Goal: Task Accomplishment & Management: Use online tool/utility

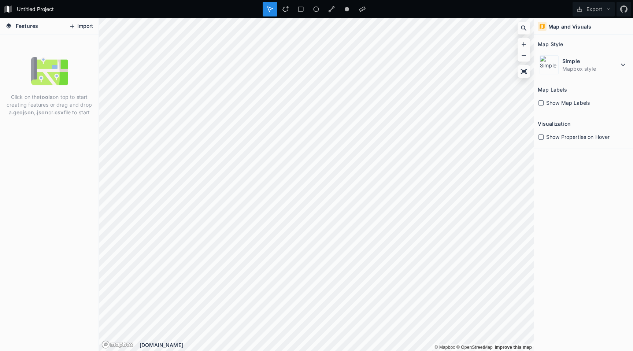
click at [86, 25] on button "Import" at bounding box center [81, 27] width 32 height 12
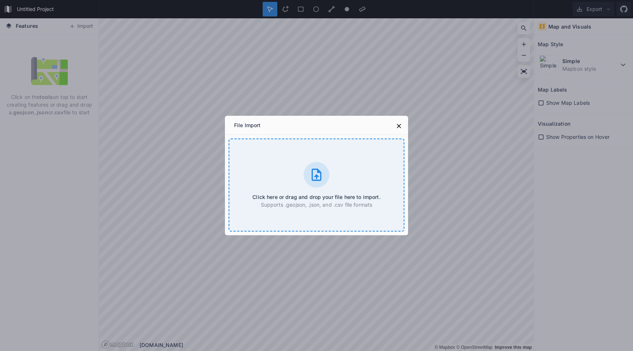
click at [294, 184] on div "Click here or drag and drop your file here to import. Supports .geojson, .json,…" at bounding box center [317, 184] width 176 height 93
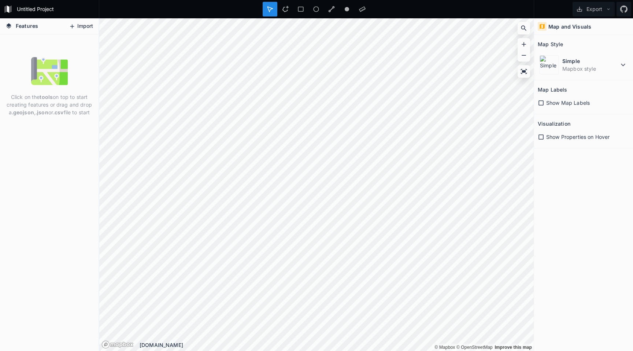
click at [91, 23] on button "Import" at bounding box center [81, 27] width 32 height 12
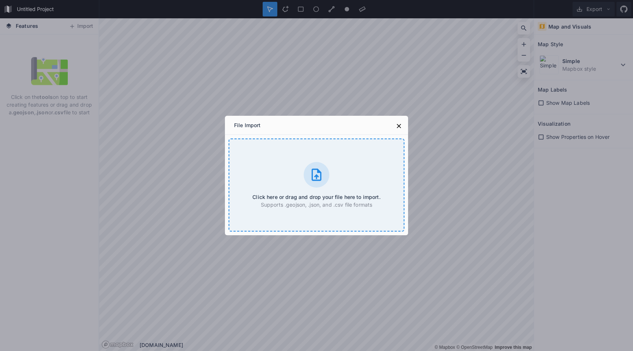
click at [308, 173] on div at bounding box center [317, 175] width 26 height 26
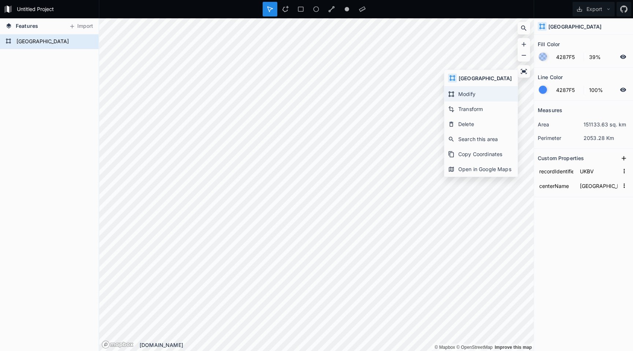
click at [451, 101] on div "Modify" at bounding box center [480, 108] width 73 height 15
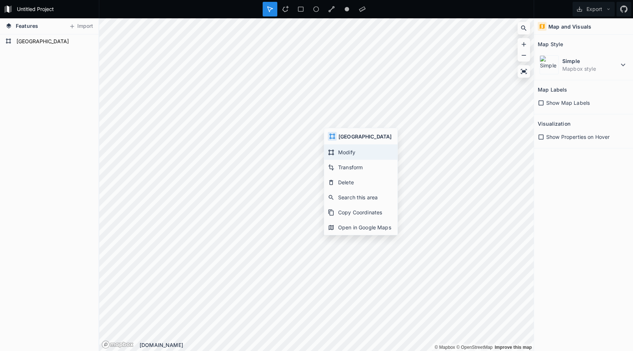
click at [334, 160] on div "Modify" at bounding box center [360, 167] width 73 height 15
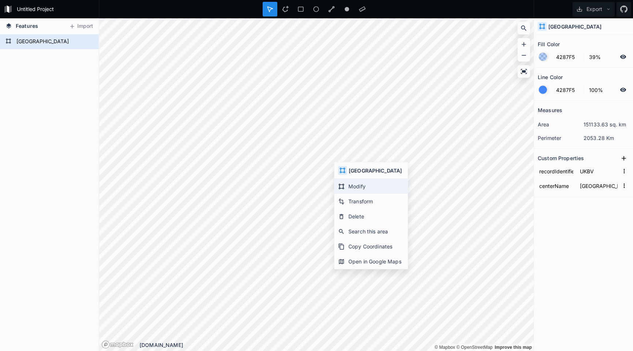
click at [338, 194] on div "Modify" at bounding box center [370, 201] width 73 height 15
click at [523, 26] on icon at bounding box center [523, 28] width 5 height 5
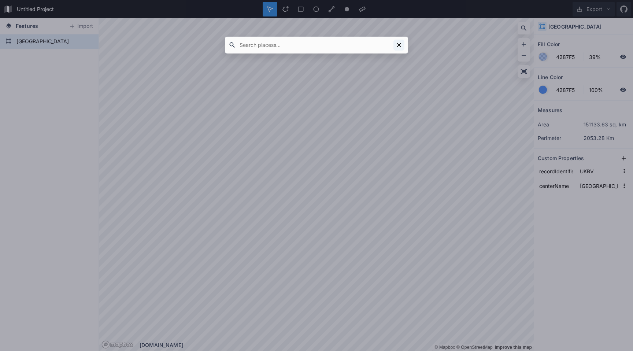
click at [400, 44] on icon at bounding box center [399, 45] width 4 height 4
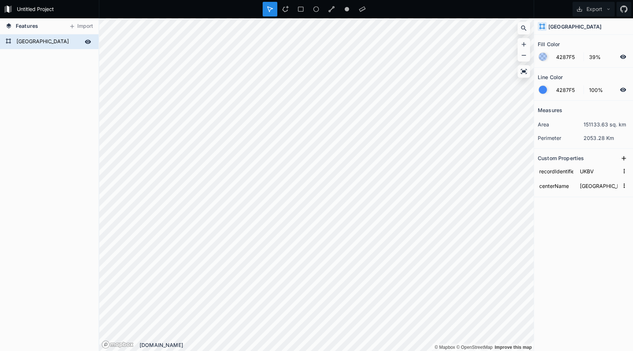
click at [46, 41] on form "[GEOGRAPHIC_DATA]" at bounding box center [48, 41] width 68 height 11
click at [87, 42] on icon at bounding box center [88, 41] width 7 height 7
click at [526, 58] on icon at bounding box center [523, 55] width 7 height 7
click at [342, 166] on div "Modify" at bounding box center [366, 173] width 73 height 15
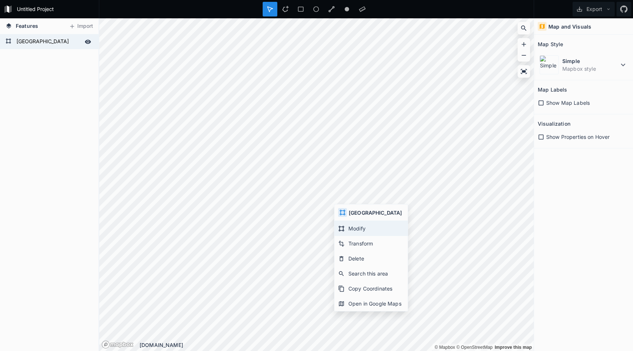
click at [348, 236] on div "Modify" at bounding box center [370, 243] width 73 height 15
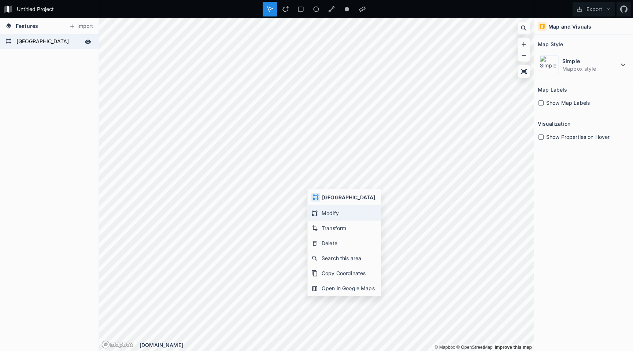
click at [323, 221] on div "Modify" at bounding box center [344, 228] width 73 height 15
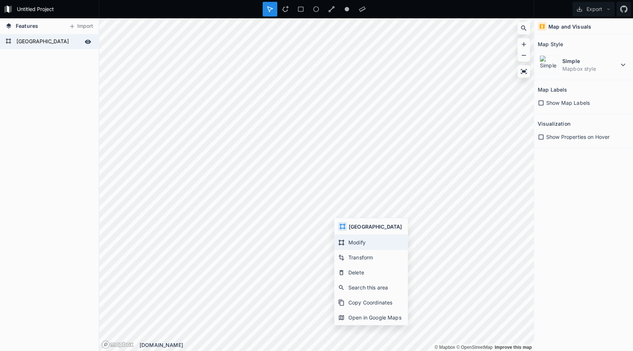
click at [347, 250] on div "Modify" at bounding box center [370, 257] width 73 height 15
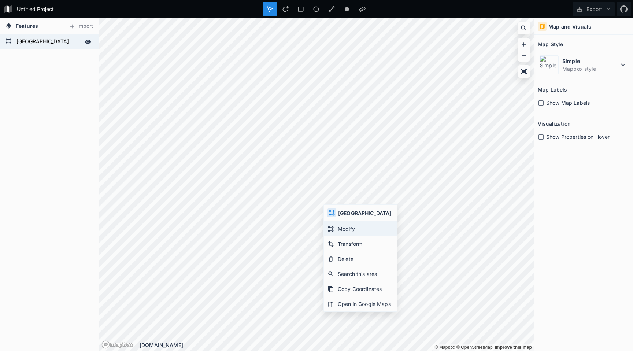
click at [336, 236] on div "Modify" at bounding box center [360, 243] width 73 height 15
click at [314, 228] on icon at bounding box center [314, 230] width 7 height 7
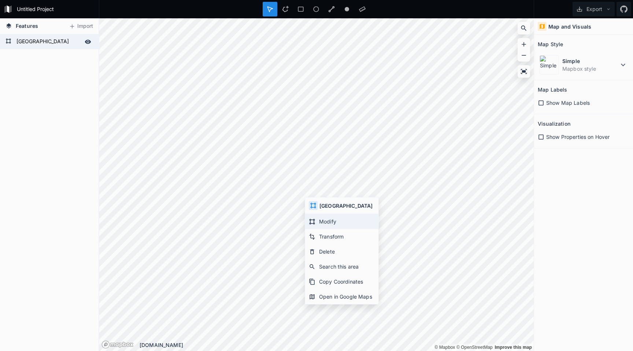
click at [318, 229] on div "Modify" at bounding box center [341, 236] width 73 height 15
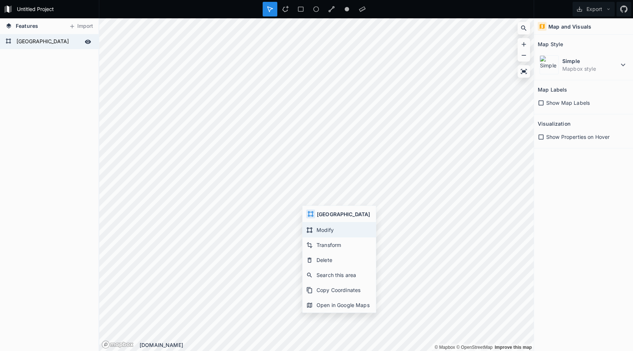
click at [312, 227] on icon at bounding box center [309, 230] width 7 height 7
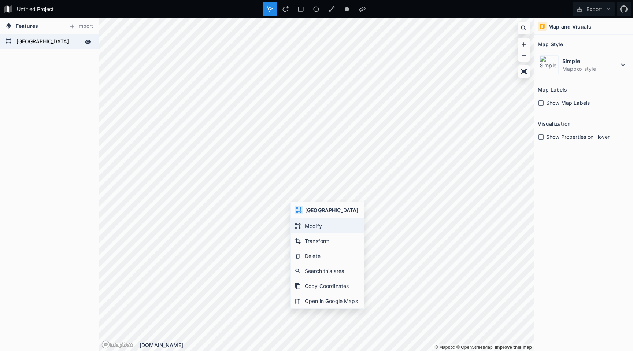
click at [299, 233] on div "Modify" at bounding box center [327, 240] width 73 height 15
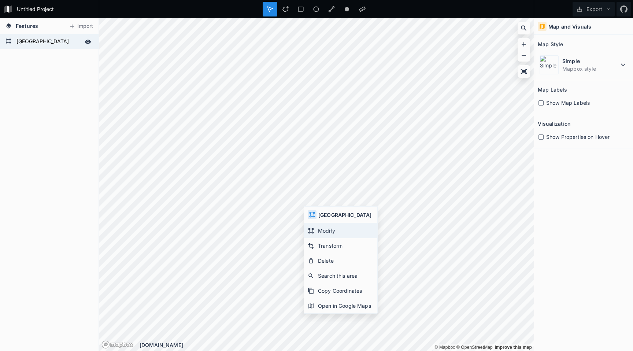
click at [312, 238] on div "Modify" at bounding box center [340, 245] width 73 height 15
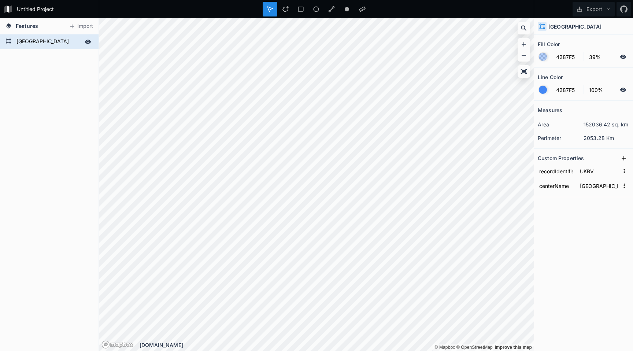
click at [24, 41] on form "[GEOGRAPHIC_DATA]" at bounding box center [48, 41] width 68 height 11
click at [271, 6] on icon at bounding box center [270, 9] width 7 height 7
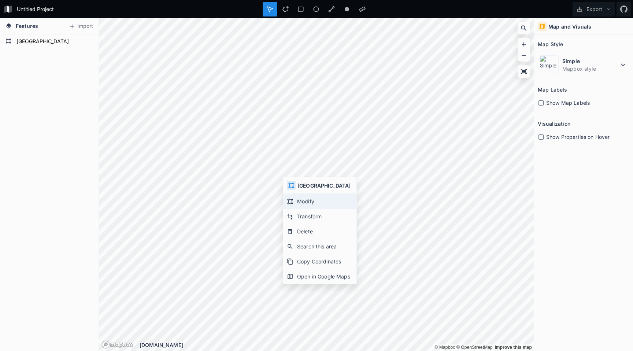
click at [296, 209] on div "Modify" at bounding box center [319, 216] width 73 height 15
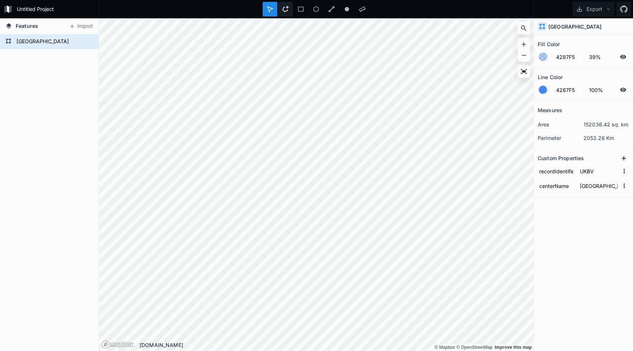
click at [282, 6] on icon at bounding box center [285, 9] width 7 height 7
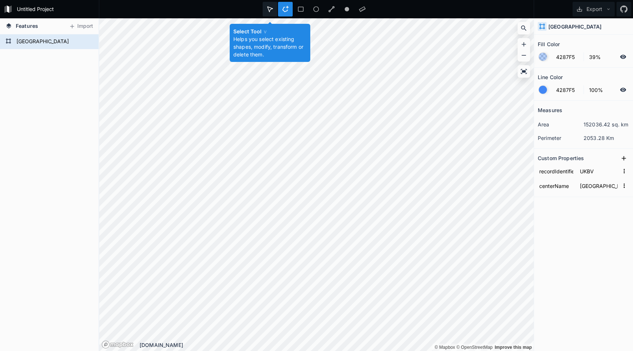
click at [270, 8] on icon at bounding box center [270, 9] width 7 height 7
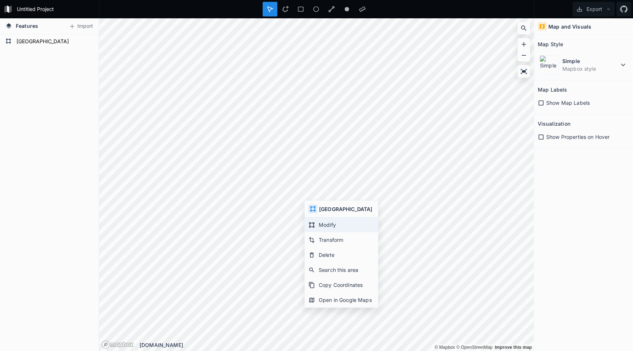
click at [324, 232] on div "Modify" at bounding box center [341, 239] width 73 height 15
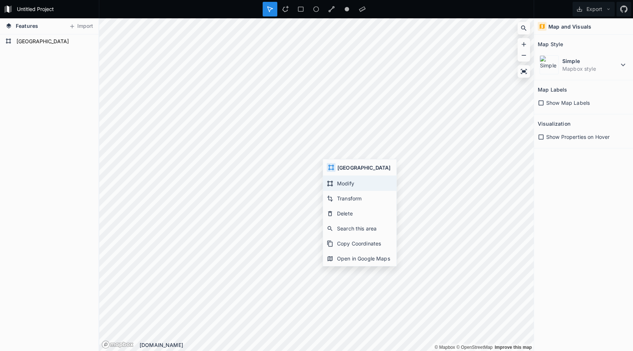
click at [332, 180] on icon at bounding box center [330, 183] width 7 height 7
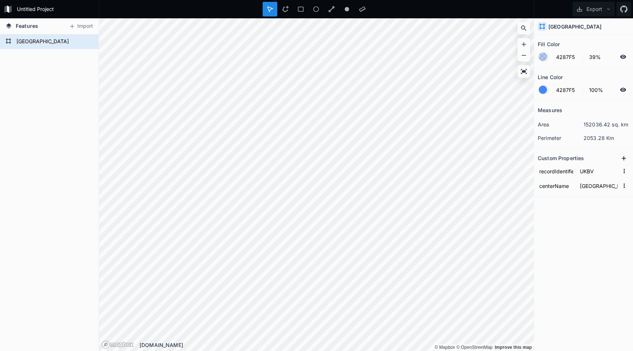
click at [553, 27] on h4 "[GEOGRAPHIC_DATA]" at bounding box center [574, 27] width 53 height 8
click at [273, 10] on icon at bounding box center [270, 9] width 7 height 7
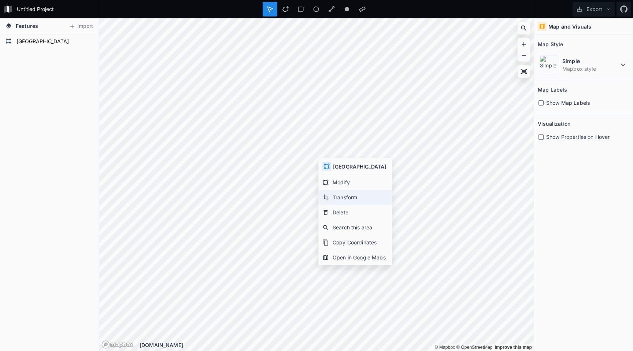
click at [332, 205] on div "Transform" at bounding box center [355, 212] width 73 height 15
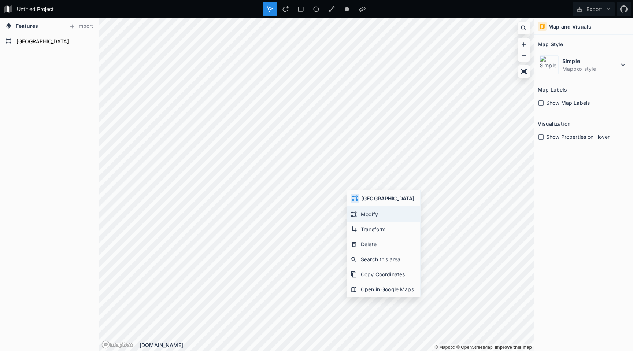
click at [366, 222] on div "Modify" at bounding box center [383, 229] width 73 height 15
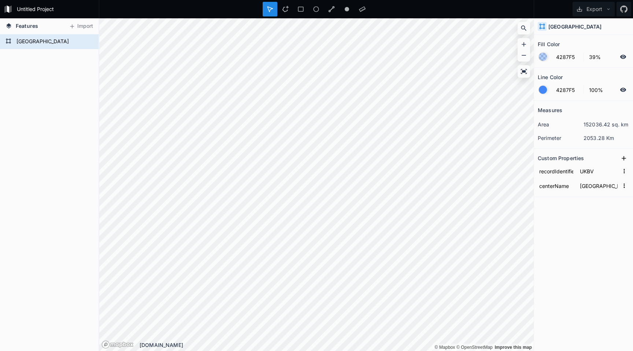
click at [571, 84] on form "4287F5 100%" at bounding box center [584, 90] width 92 height 14
click at [574, 92] on input "4287F5" at bounding box center [568, 89] width 32 height 9
click at [575, 131] on dl "area 152036.42 sq. km" at bounding box center [584, 138] width 92 height 14
click at [562, 259] on div "Measures area 152036.42 sq. km perimeter 2053.28 Km Custom Properties recordIde…" at bounding box center [583, 208] width 99 height 214
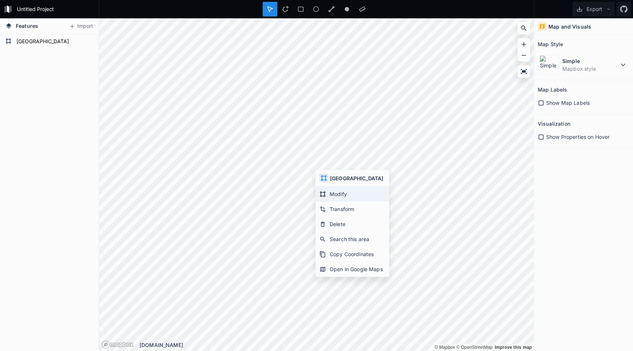
click at [341, 201] on div "Modify" at bounding box center [352, 208] width 73 height 15
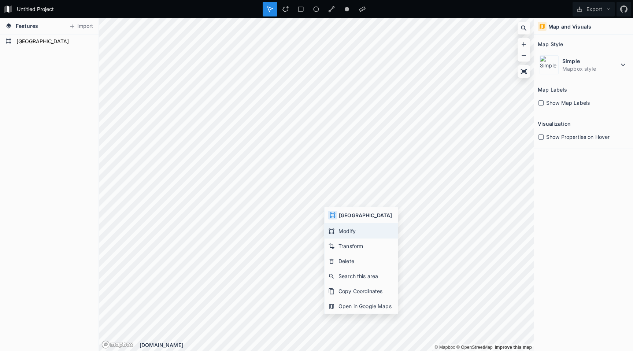
click at [335, 238] on div "Modify" at bounding box center [361, 245] width 73 height 15
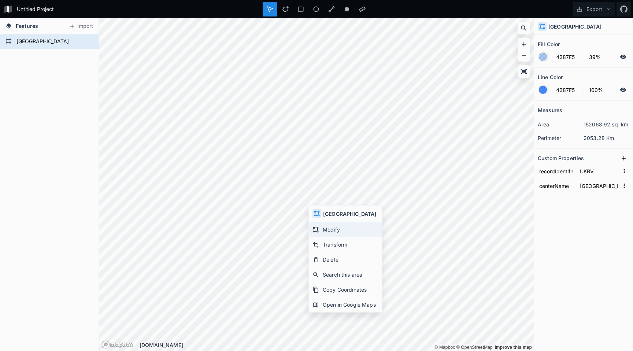
click at [322, 237] on div "Modify" at bounding box center [345, 244] width 73 height 15
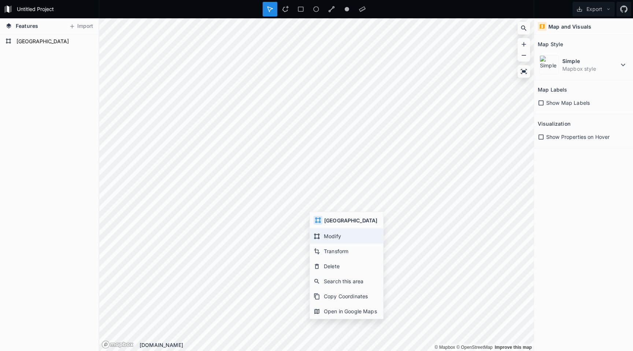
click at [317, 234] on icon at bounding box center [317, 236] width 7 height 7
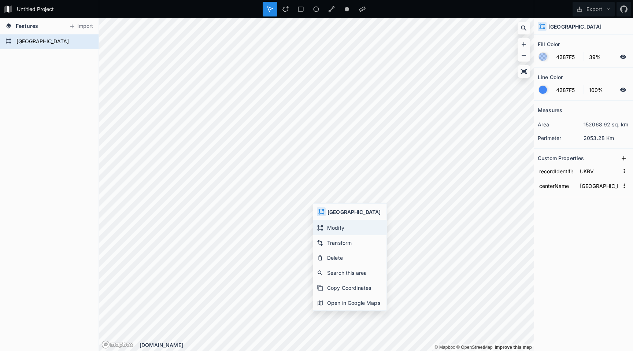
click at [323, 235] on div "Modify" at bounding box center [349, 242] width 73 height 15
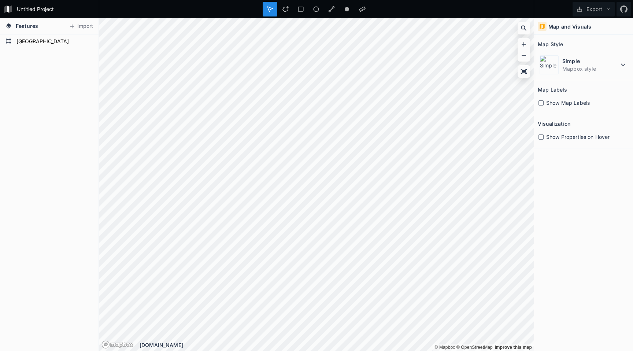
click at [563, 21] on div "Map and Visuals" at bounding box center [583, 26] width 99 height 16
click at [562, 25] on h4 "Map and Visuals" at bounding box center [569, 27] width 43 height 8
click at [394, 156] on div "Modify" at bounding box center [429, 163] width 73 height 15
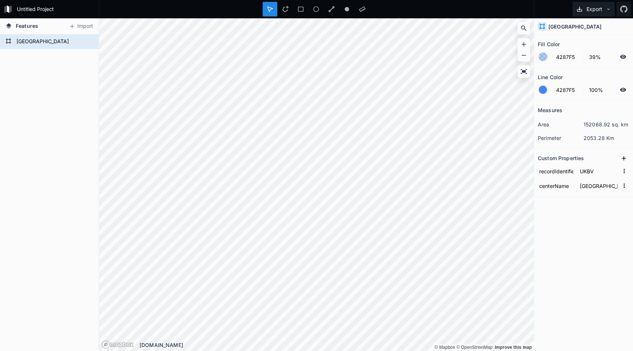
click at [589, 4] on button "Export" at bounding box center [594, 9] width 42 height 15
click at [567, 49] on div "Export as .geojson" at bounding box center [592, 56] width 73 height 15
click at [567, 42] on div "Fill Color" at bounding box center [584, 43] width 92 height 11
click at [550, 47] on h2 "Fill Color" at bounding box center [549, 43] width 22 height 11
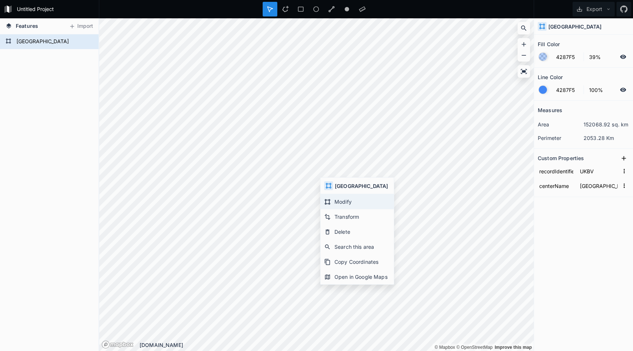
click at [349, 209] on div "Modify" at bounding box center [357, 216] width 73 height 15
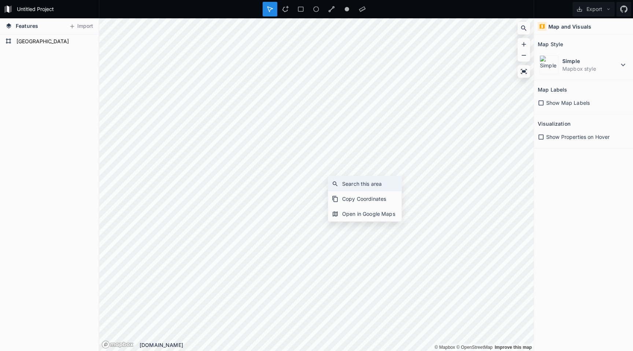
click at [331, 191] on div "Search this area" at bounding box center [364, 198] width 73 height 15
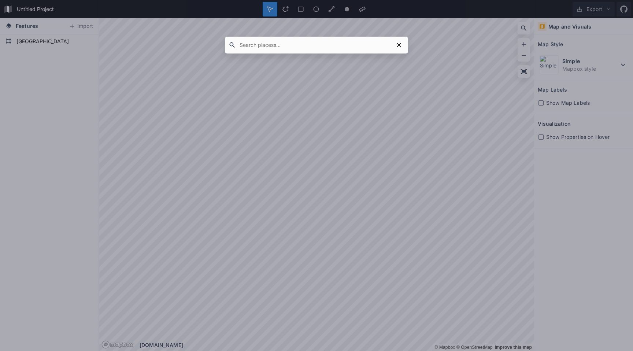
click at [329, 183] on div at bounding box center [316, 175] width 633 height 351
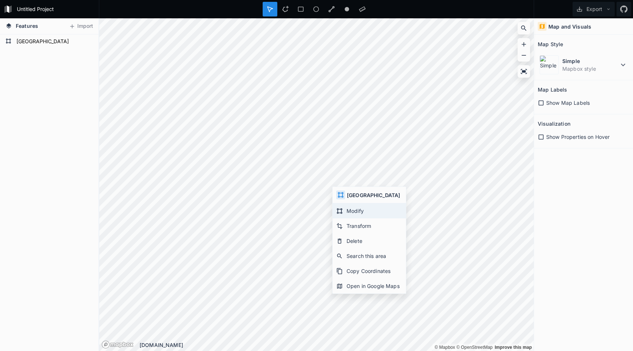
click at [345, 218] on div "Modify" at bounding box center [369, 225] width 73 height 15
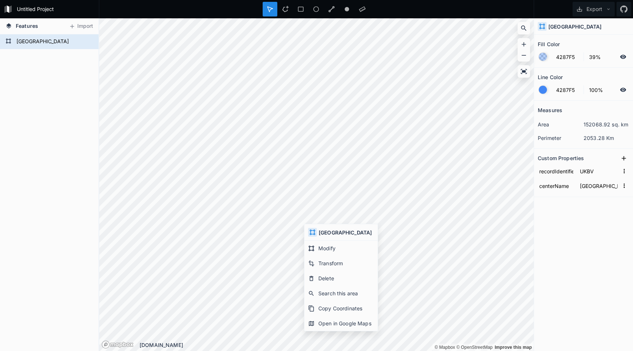
click at [311, 231] on icon at bounding box center [312, 232] width 7 height 7
click at [314, 231] on icon at bounding box center [312, 232] width 5 height 5
click at [314, 256] on div "Modify" at bounding box center [340, 263] width 73 height 15
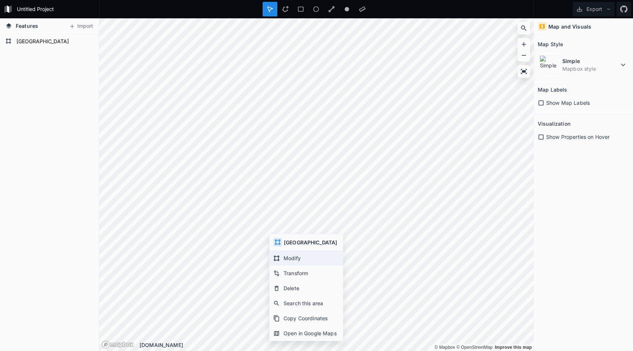
click at [277, 255] on icon at bounding box center [276, 258] width 7 height 7
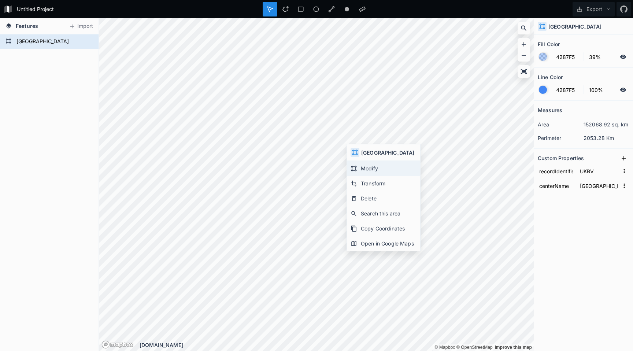
click at [357, 176] on div "Modify" at bounding box center [383, 183] width 73 height 15
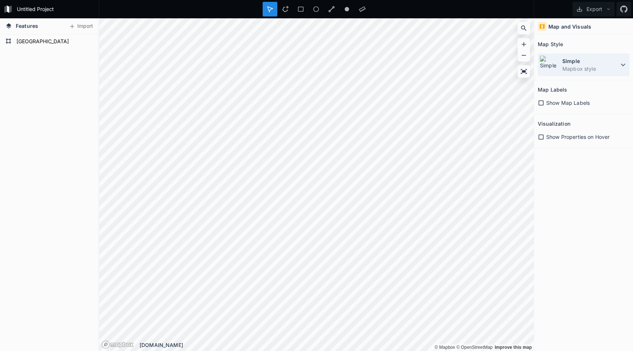
click at [560, 60] on div "Simple Mapbox style" at bounding box center [584, 64] width 92 height 23
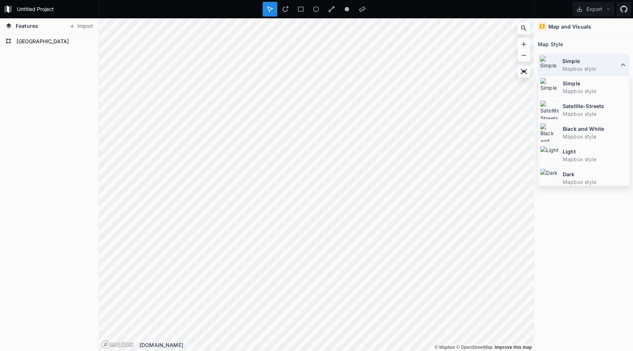
click at [560, 60] on div "Simple Mapbox style" at bounding box center [584, 64] width 92 height 23
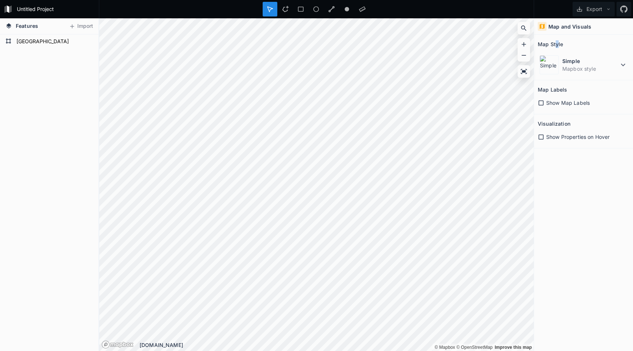
click at [557, 42] on h2 "Map Style" at bounding box center [550, 43] width 25 height 11
click at [624, 7] on icon at bounding box center [623, 8] width 7 height 7
click at [547, 136] on span "Show Properties on Hover" at bounding box center [577, 137] width 63 height 8
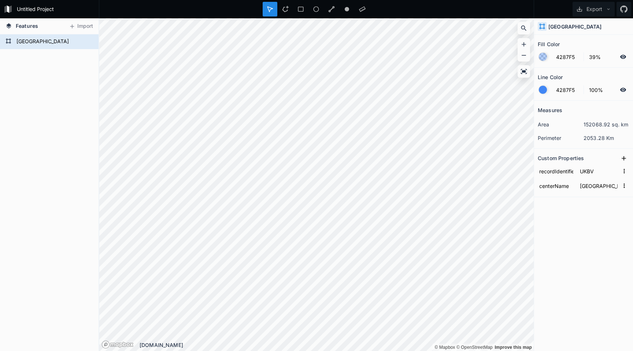
click at [44, 12] on form "Untitled Project" at bounding box center [55, 9] width 83 height 11
click at [623, 9] on icon at bounding box center [623, 8] width 7 height 7
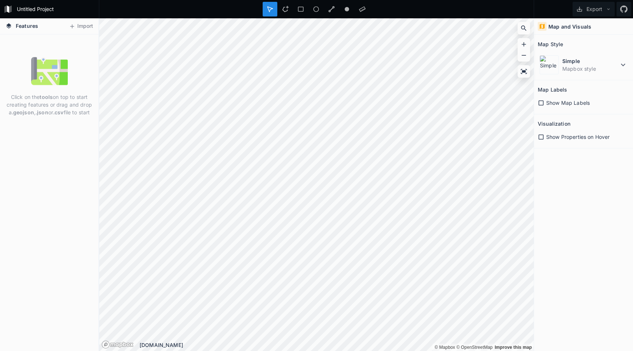
click at [49, 79] on img at bounding box center [49, 71] width 37 height 37
click at [24, 26] on span "Features" at bounding box center [27, 26] width 22 height 8
click at [14, 27] on h4 "Features" at bounding box center [22, 26] width 40 height 16
click at [9, 27] on icon at bounding box center [8, 25] width 5 height 5
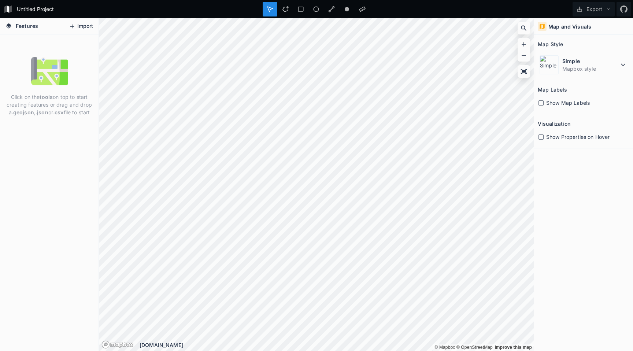
click at [69, 25] on icon at bounding box center [72, 26] width 7 height 7
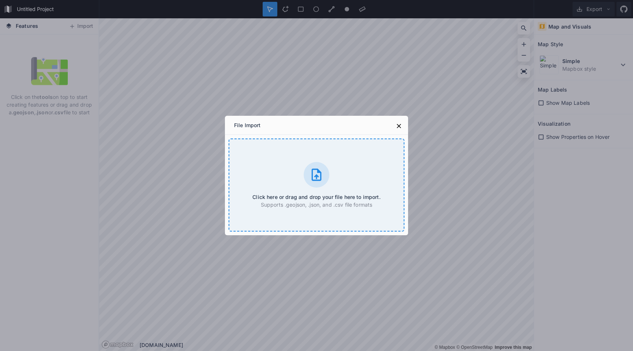
click at [311, 171] on icon at bounding box center [316, 174] width 15 height 15
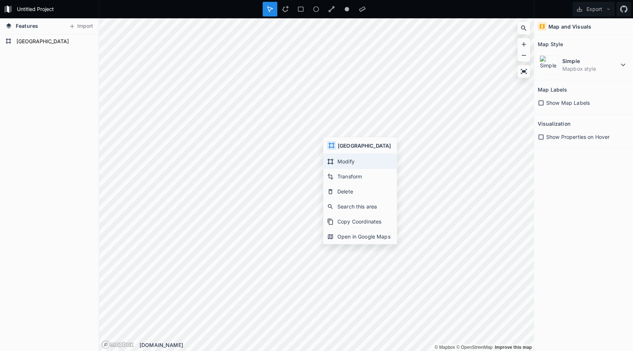
click at [331, 169] on div "Modify" at bounding box center [359, 176] width 73 height 15
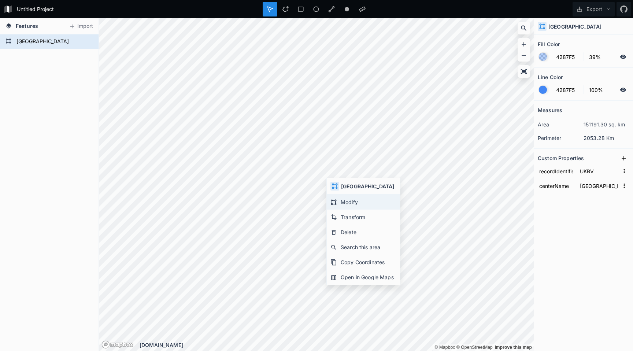
click at [338, 210] on div "Modify" at bounding box center [363, 217] width 73 height 15
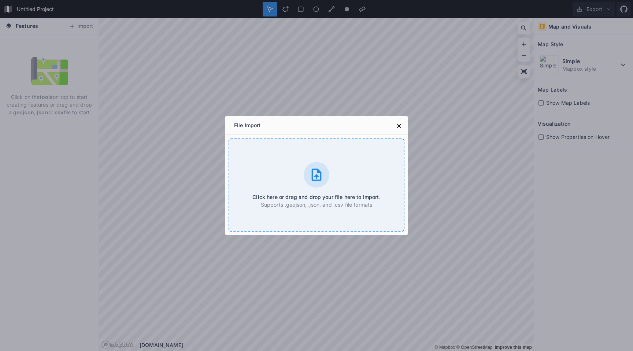
click at [310, 175] on icon at bounding box center [316, 174] width 15 height 15
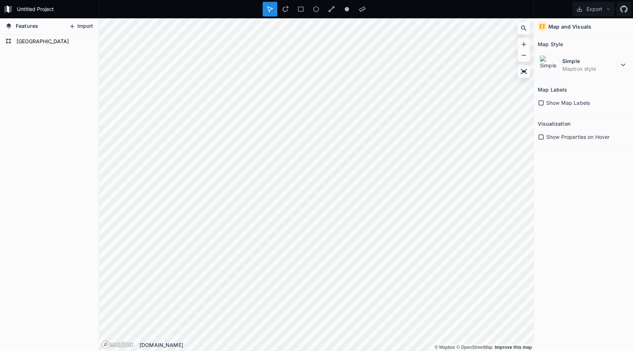
click at [81, 26] on button "Import" at bounding box center [81, 27] width 32 height 12
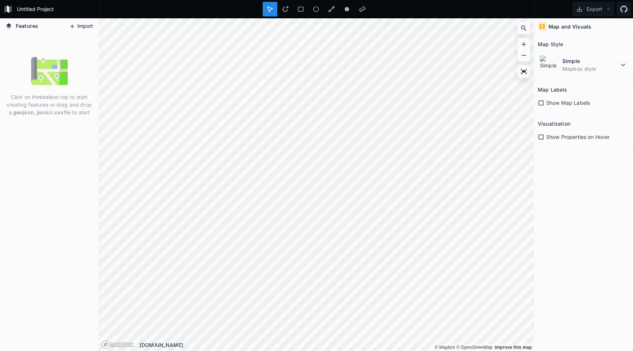
click at [79, 22] on button "Import" at bounding box center [81, 27] width 32 height 12
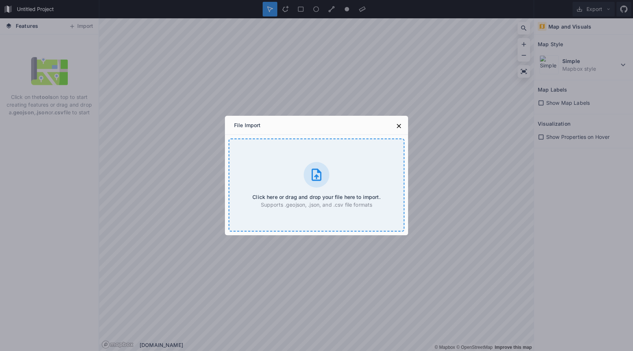
click at [315, 180] on icon at bounding box center [317, 174] width 10 height 12
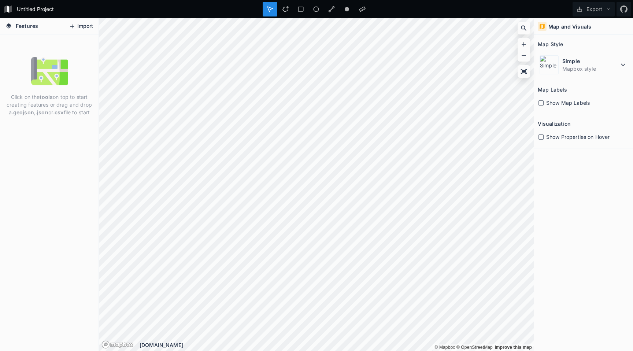
click at [89, 22] on button "Import" at bounding box center [81, 27] width 32 height 12
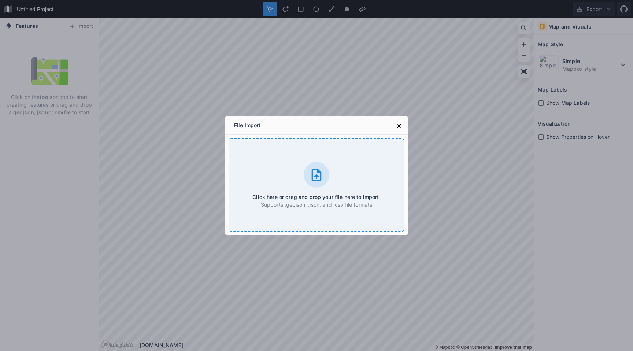
click at [322, 182] on div at bounding box center [317, 175] width 26 height 26
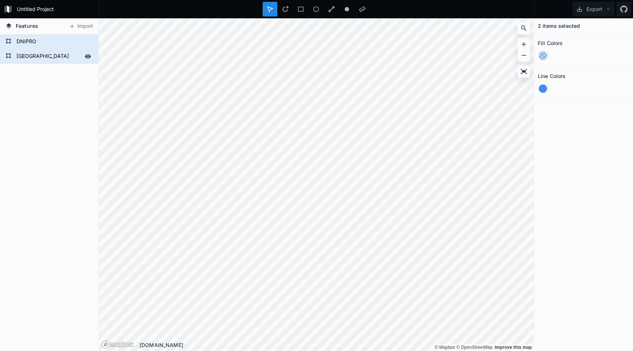
click at [52, 49] on div "[GEOGRAPHIC_DATA]" at bounding box center [49, 56] width 99 height 15
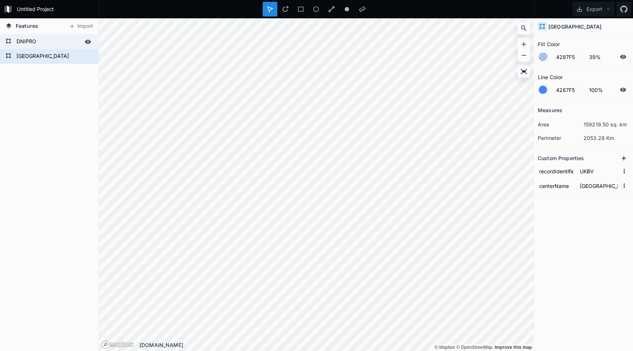
click at [45, 46] on form "DNIPRO" at bounding box center [48, 41] width 68 height 11
type input "UKDV"
type input "DNIPRO"
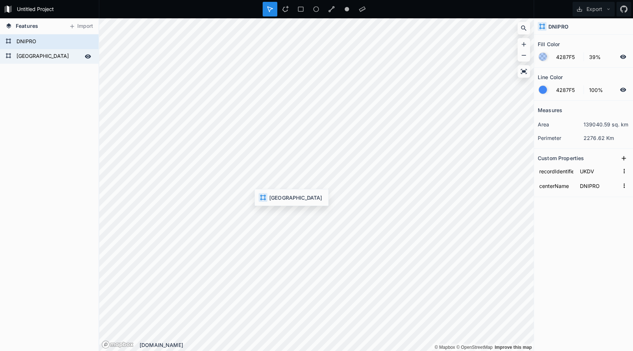
type input "UKBV"
type input "[GEOGRAPHIC_DATA]"
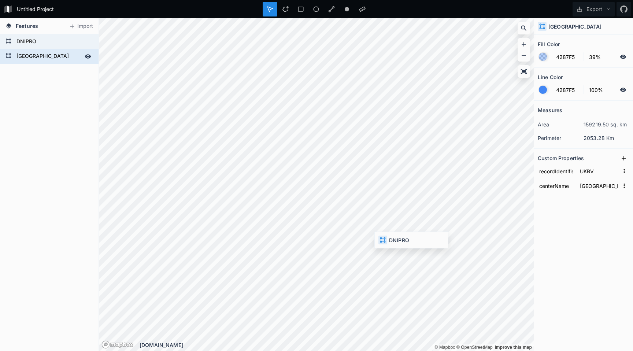
type input "UKDV"
type input "DNIPRO"
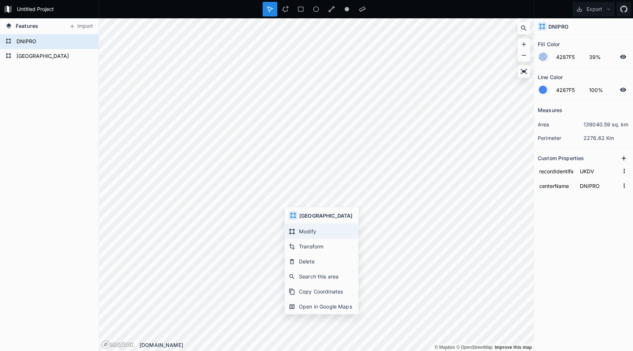
click at [301, 239] on div "Modify" at bounding box center [321, 246] width 73 height 15
type input "UKBV"
type input "KIEV"
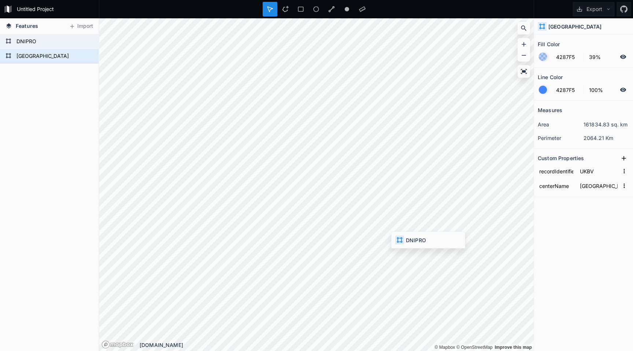
type input "UKDV"
type input "DNIPRO"
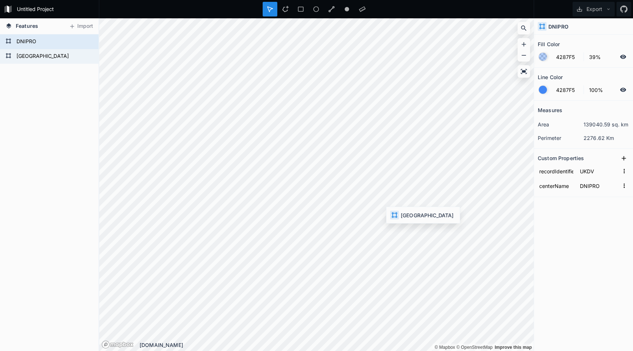
type input "UKBV"
type input "KIEV"
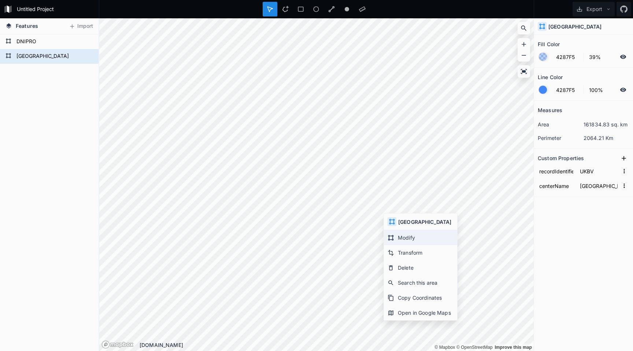
click at [399, 245] on div "Modify" at bounding box center [420, 252] width 73 height 15
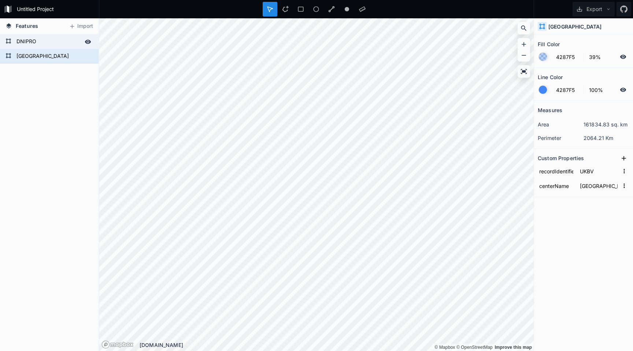
click at [89, 42] on icon at bounding box center [88, 42] width 6 height 4
click at [89, 38] on div at bounding box center [88, 42] width 10 height 10
click at [26, 41] on form "DNIPRO" at bounding box center [48, 41] width 68 height 11
type input "UKDV"
type input "DNIPRO"
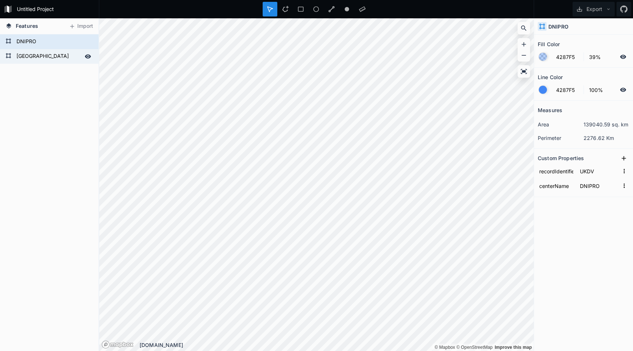
click at [38, 56] on form "[GEOGRAPHIC_DATA]" at bounding box center [48, 56] width 68 height 11
type input "UKBV"
type input "[GEOGRAPHIC_DATA]"
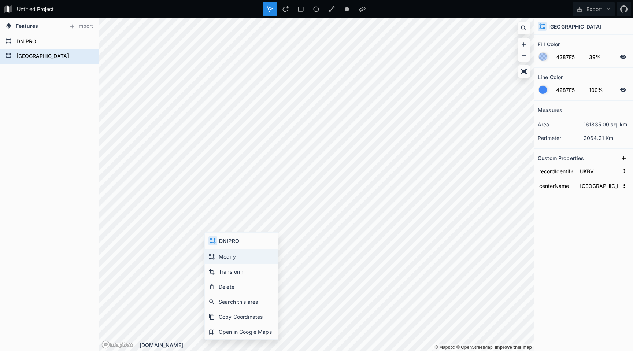
click at [218, 264] on div "Modify" at bounding box center [241, 271] width 73 height 15
type input "UKDV"
type input "DNIPRO"
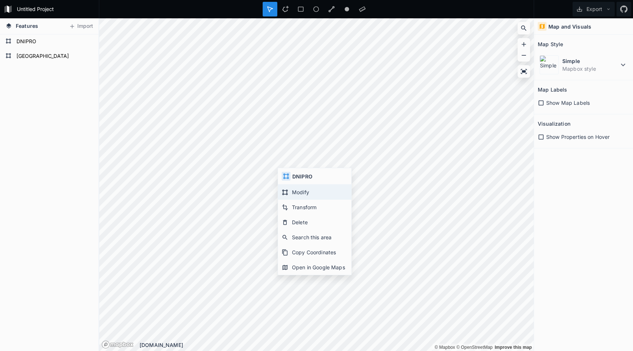
click at [297, 200] on div "Modify" at bounding box center [314, 207] width 73 height 15
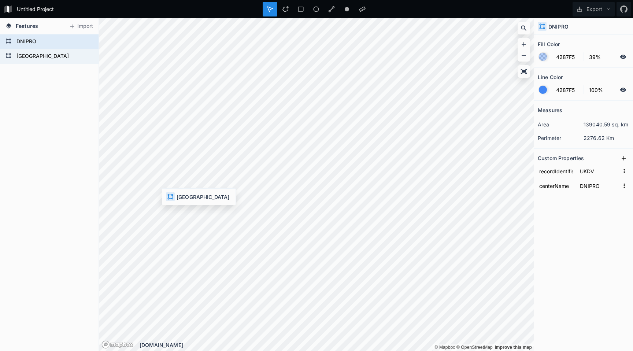
type input "UKBV"
type input "[GEOGRAPHIC_DATA]"
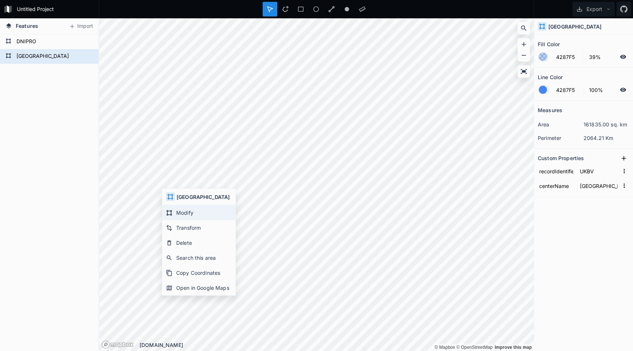
click at [179, 220] on div "Modify" at bounding box center [198, 227] width 73 height 15
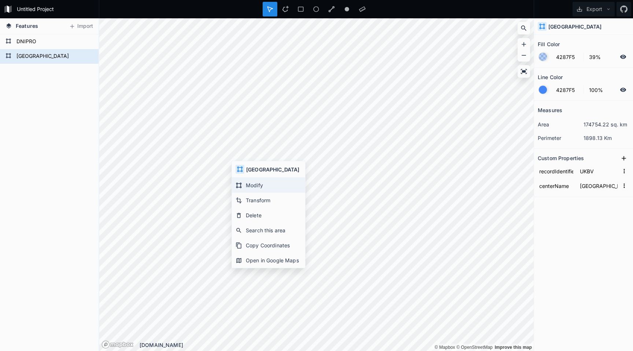
click at [249, 193] on div "Modify" at bounding box center [268, 200] width 73 height 15
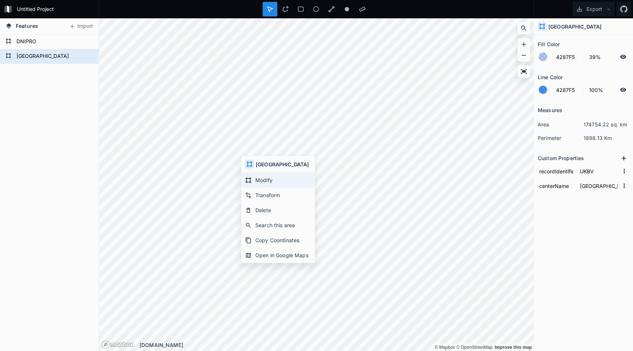
click at [252, 188] on div "Modify" at bounding box center [277, 195] width 73 height 15
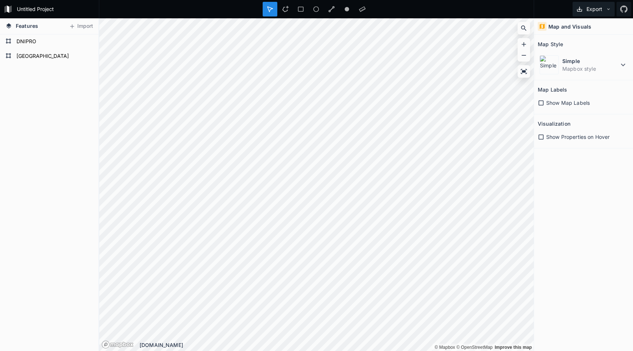
click at [589, 10] on button "Export" at bounding box center [594, 9] width 42 height 15
click at [570, 49] on div "Export as .geojson" at bounding box center [592, 56] width 73 height 15
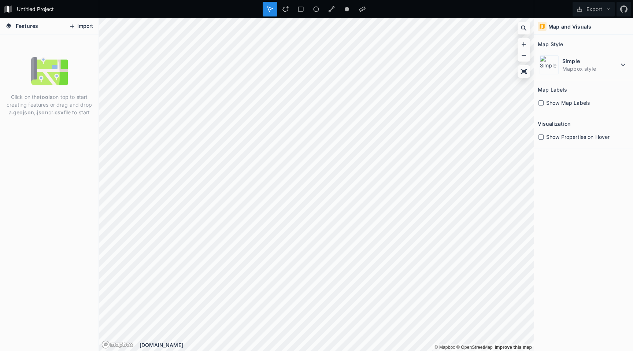
click at [81, 26] on button "Import" at bounding box center [81, 27] width 32 height 12
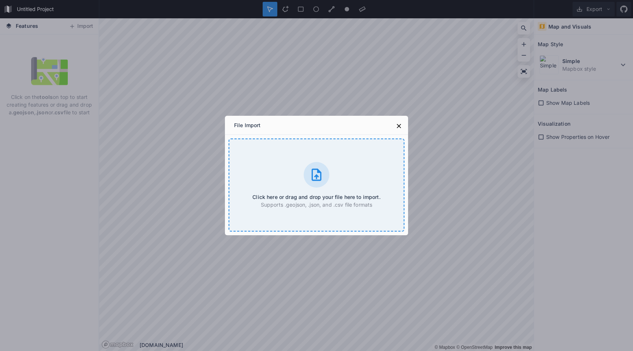
click at [302, 174] on div "Click here or drag and drop your file here to import. Supports .geojson, .json,…" at bounding box center [317, 184] width 176 height 93
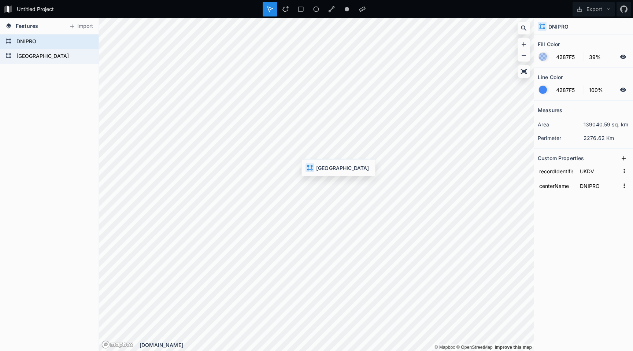
type input "UKBV"
type input "[GEOGRAPHIC_DATA]"
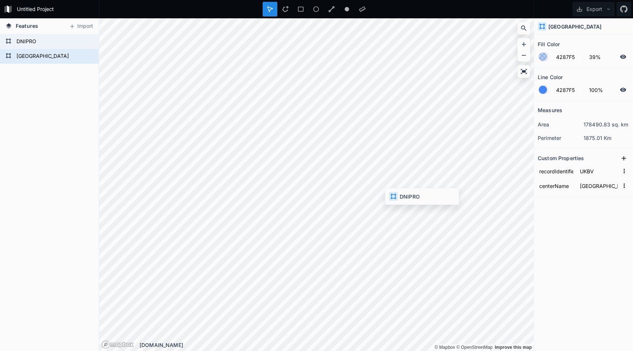
type input "UKDV"
type input "DNIPRO"
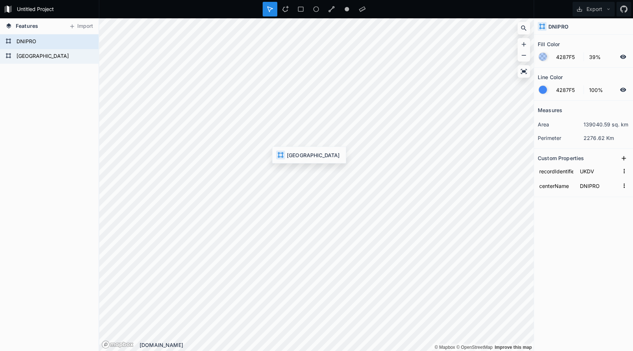
type input "UKBV"
type input "[GEOGRAPHIC_DATA]"
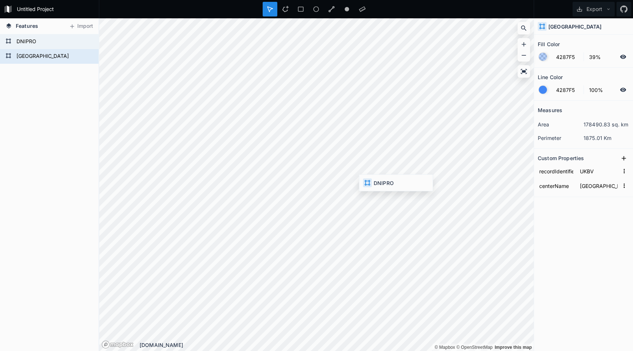
type input "UKDV"
type input "DNIPRO"
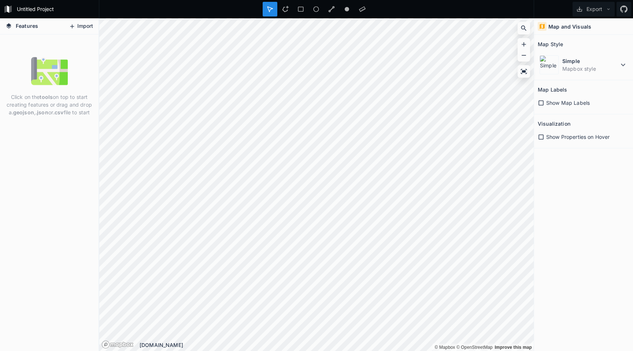
click at [84, 26] on button "Import" at bounding box center [81, 27] width 32 height 12
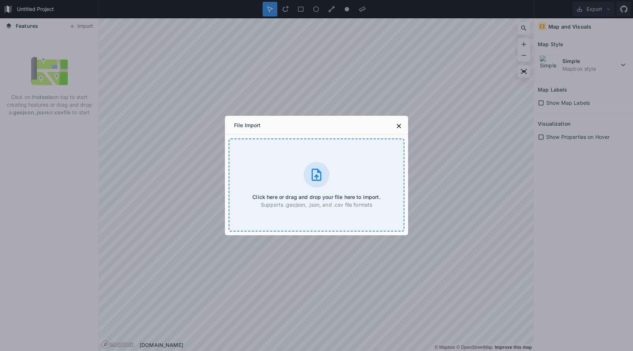
click at [319, 176] on icon at bounding box center [316, 174] width 15 height 15
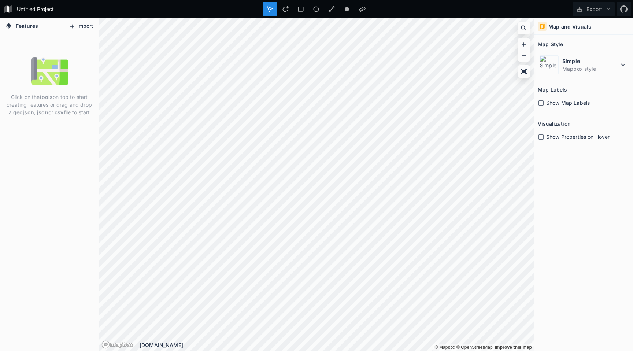
click at [86, 30] on button "Import" at bounding box center [81, 27] width 32 height 12
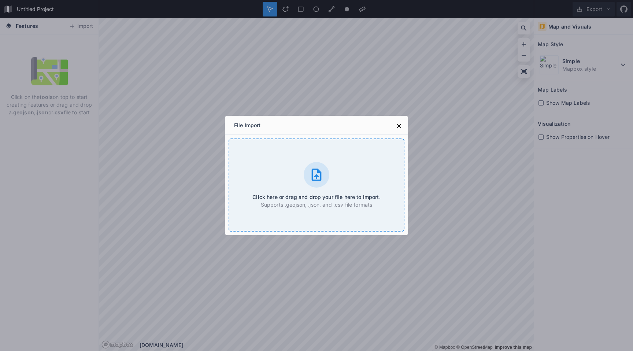
click at [306, 171] on div at bounding box center [317, 175] width 26 height 26
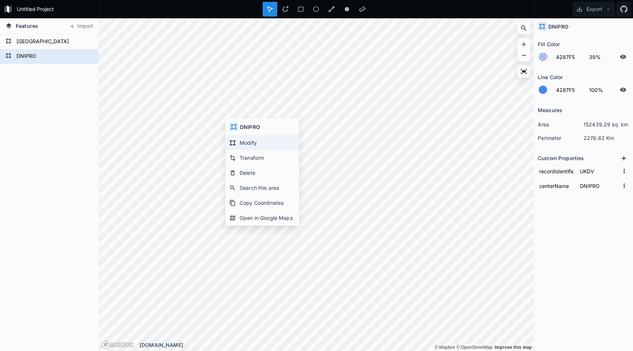
click at [235, 140] on icon at bounding box center [232, 143] width 7 height 7
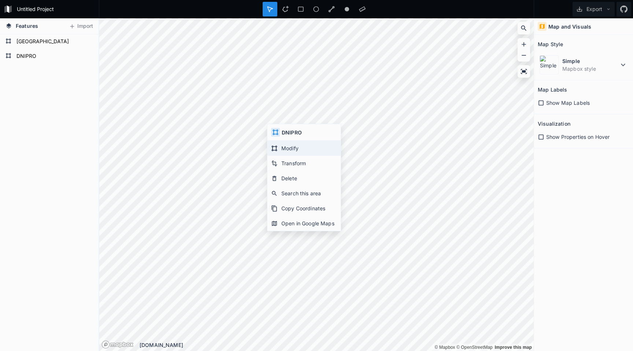
click at [312, 156] on div "Modify" at bounding box center [303, 163] width 73 height 15
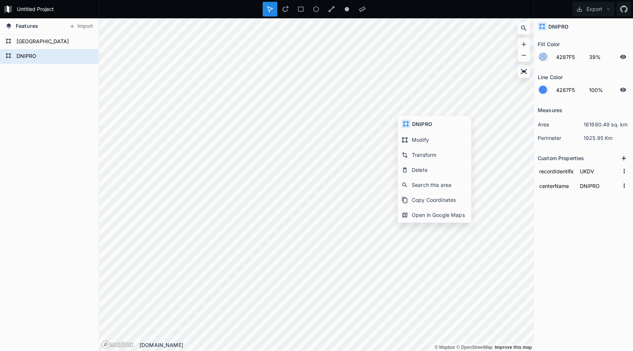
click at [567, 211] on div "Measures area 161680.49 sq. km perimeter 1925.95 Km Custom Properties recordIde…" at bounding box center [583, 208] width 99 height 214
click at [590, 11] on button "Export" at bounding box center [594, 9] width 42 height 15
click at [573, 49] on div "Export as .geojson" at bounding box center [592, 56] width 73 height 15
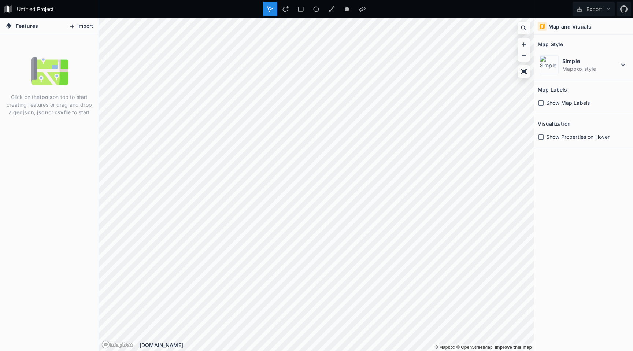
click at [96, 24] on div "Features Import" at bounding box center [49, 26] width 99 height 16
click at [93, 26] on button "Import" at bounding box center [81, 27] width 32 height 12
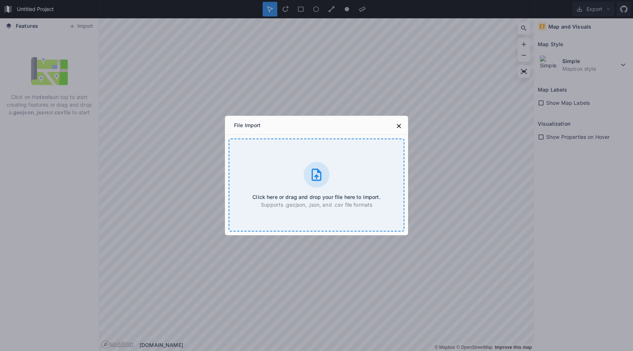
click at [312, 179] on icon at bounding box center [317, 174] width 10 height 12
click at [321, 175] on icon at bounding box center [316, 174] width 15 height 15
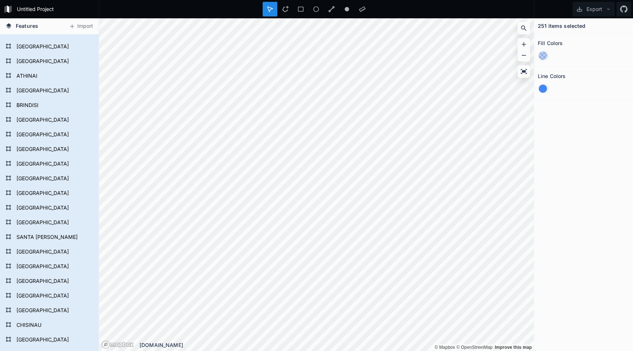
scroll to position [1465, 0]
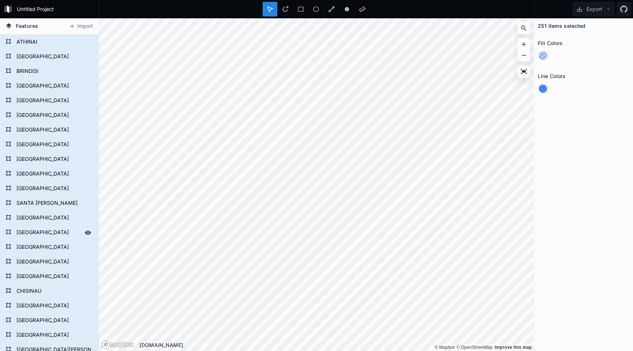
click at [38, 230] on form "BUCAREST" at bounding box center [48, 232] width 68 height 11
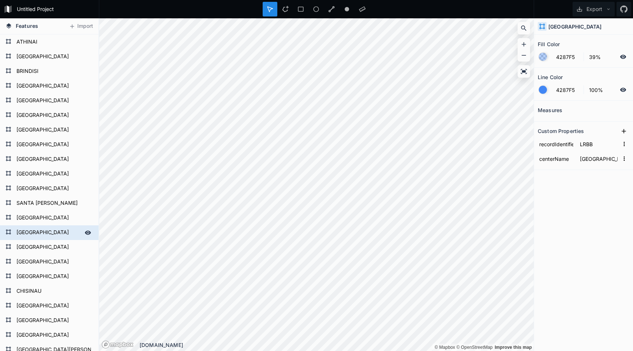
click at [51, 231] on form "BUCAREST" at bounding box center [48, 232] width 68 height 11
click at [86, 231] on icon at bounding box center [88, 232] width 6 height 4
click at [89, 236] on icon at bounding box center [88, 232] width 7 height 7
click at [86, 71] on icon at bounding box center [88, 71] width 6 height 4
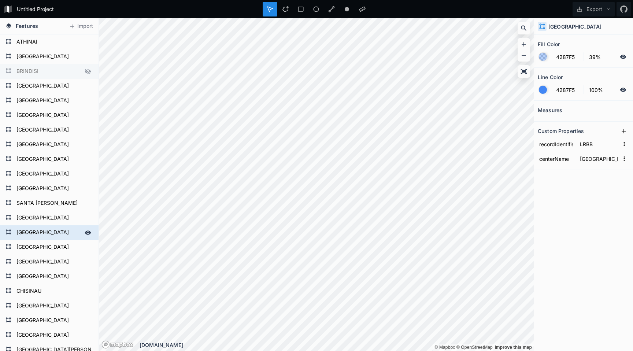
click at [86, 71] on icon at bounding box center [88, 71] width 6 height 5
click at [86, 71] on icon at bounding box center [88, 71] width 6 height 4
click at [86, 71] on icon at bounding box center [88, 71] width 6 height 5
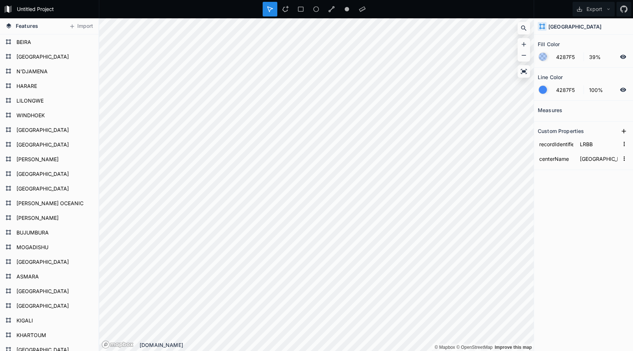
scroll to position [640, 0]
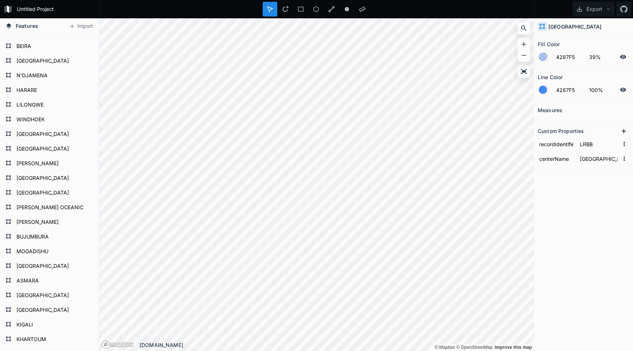
click at [544, 205] on div "Features Import MOGADISHU ADDIS ABEBA DAKAR ROBERTS SEYCHELLES CASABLANCA CANAR…" at bounding box center [316, 184] width 633 height 333
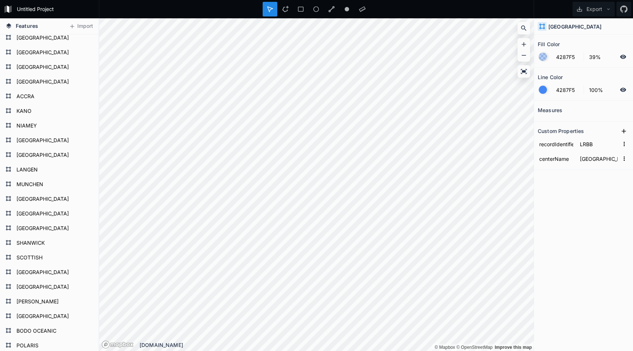
scroll to position [0, 0]
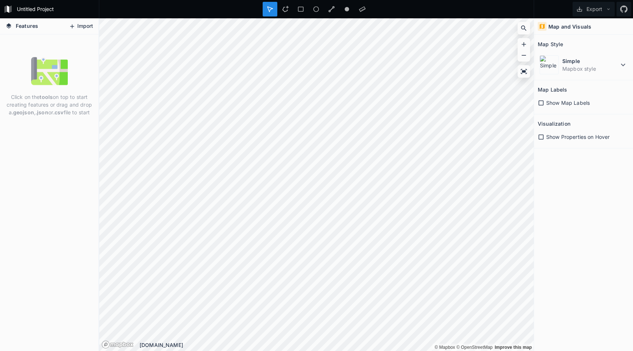
click at [87, 27] on button "Import" at bounding box center [81, 27] width 32 height 12
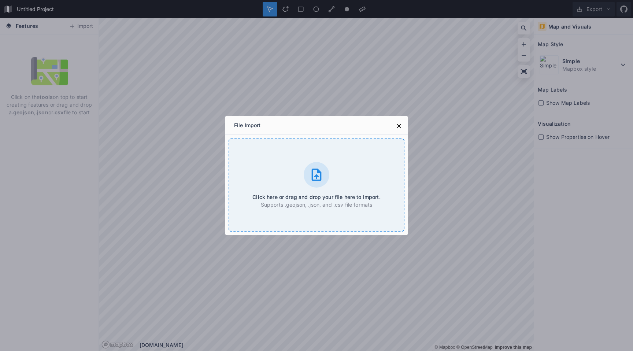
click at [312, 170] on icon at bounding box center [317, 174] width 10 height 12
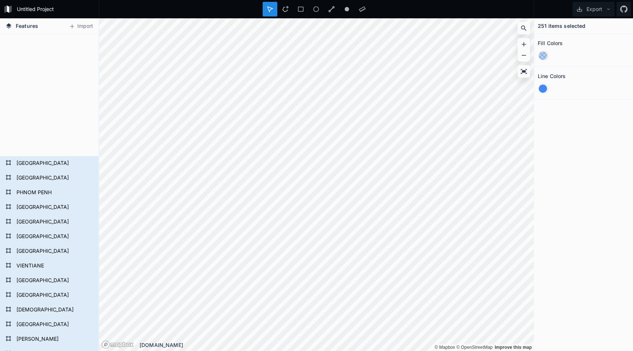
scroll to position [2864, 0]
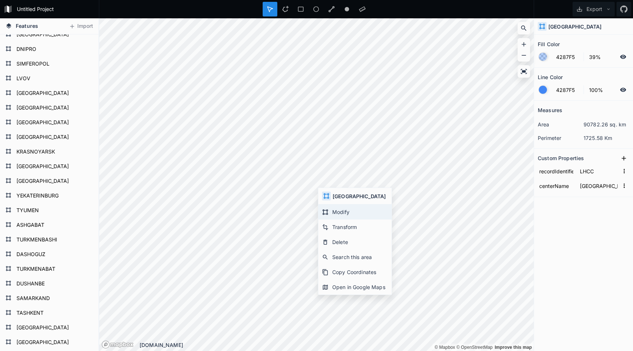
click at [330, 219] on div "Modify" at bounding box center [354, 226] width 73 height 15
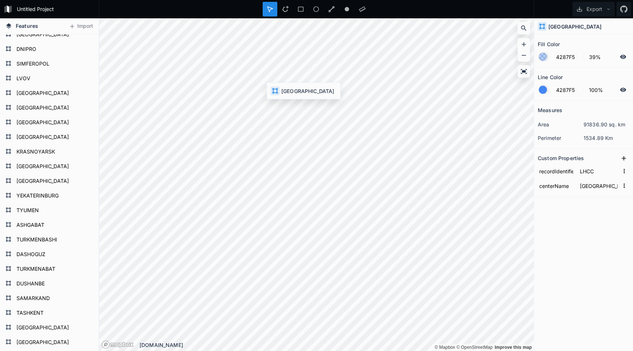
type input "LZBB"
type input "BRATISLAVA"
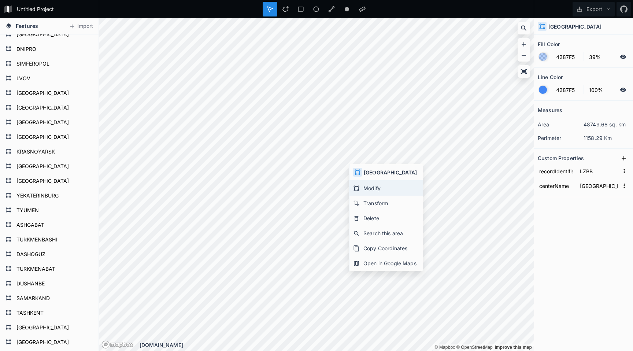
click at [361, 196] on div "Modify" at bounding box center [385, 203] width 73 height 15
type input "LHCC"
type input "BUDAPEST"
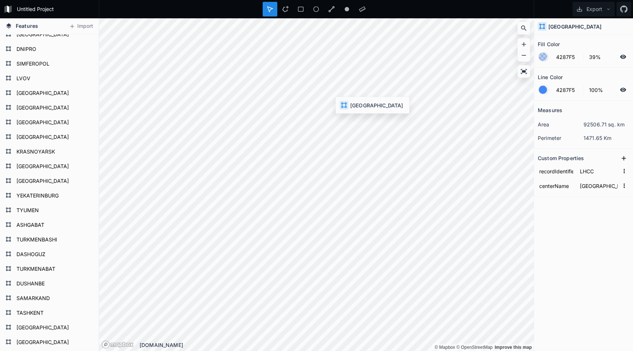
type input "LZBB"
type input "BRATISLAVA"
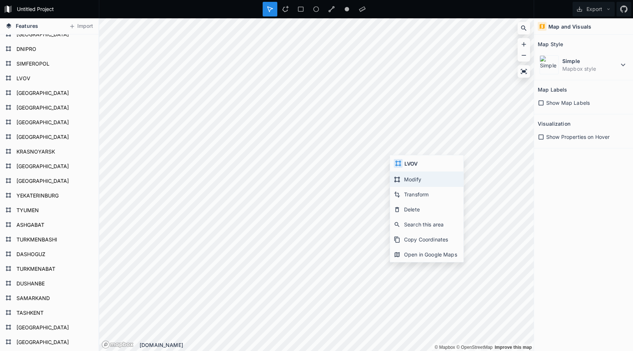
click at [405, 187] on div "Modify" at bounding box center [426, 194] width 73 height 15
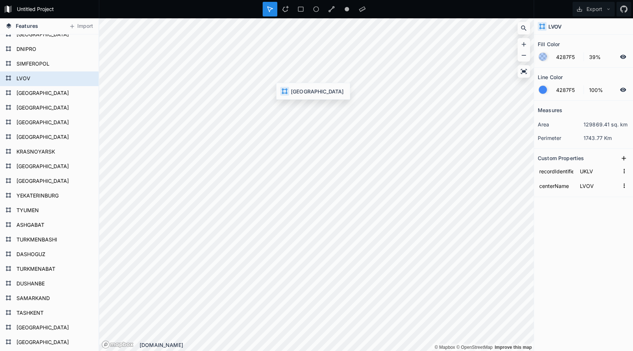
type input "EPWW"
type input "[GEOGRAPHIC_DATA]"
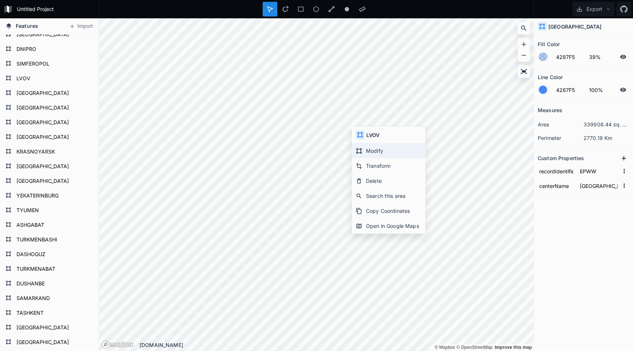
click at [371, 158] on div "Modify" at bounding box center [388, 165] width 73 height 15
type input "UKLV"
type input "LVOV"
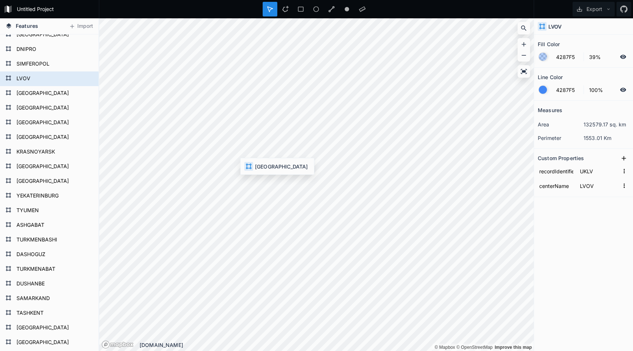
type input "EPWW"
type input "[GEOGRAPHIC_DATA]"
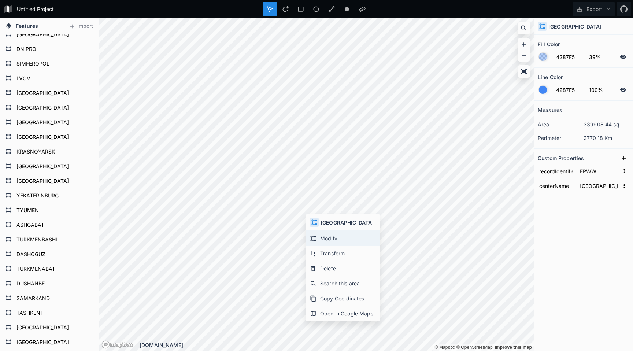
click at [318, 246] on div "Modify" at bounding box center [342, 253] width 73 height 15
type input "LWSS"
type input "[GEOGRAPHIC_DATA]"
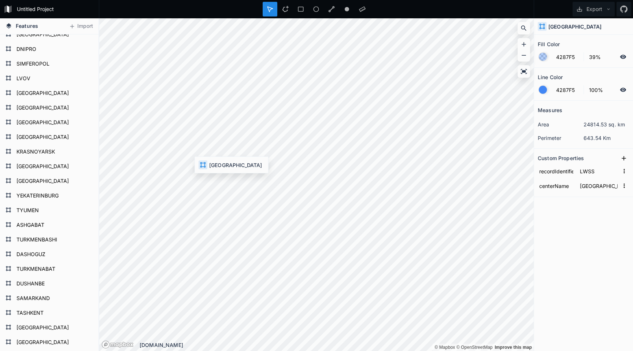
type input "LYBA"
type input "[GEOGRAPHIC_DATA]"
type input "LGGG"
type input "ATHINAI"
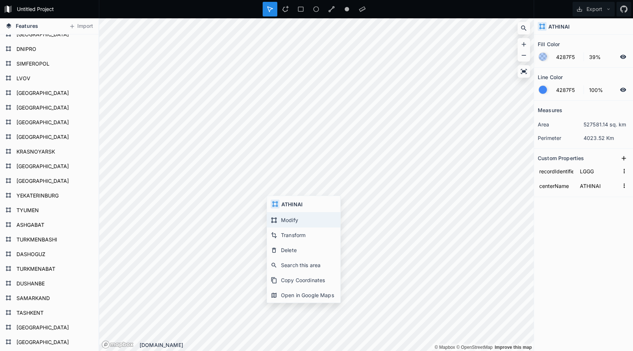
click at [278, 227] on div "Modify" at bounding box center [303, 234] width 73 height 15
type input "LIBB"
type input "BRINDISI"
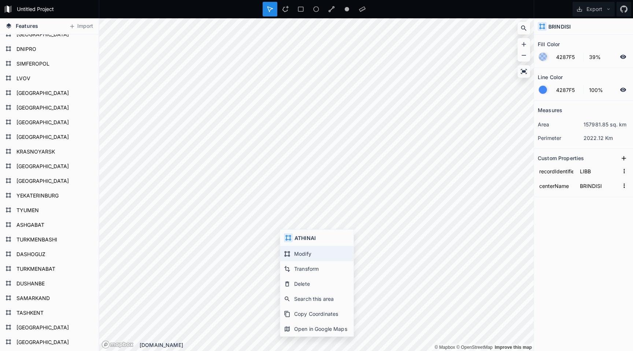
click at [294, 261] on div "Modify" at bounding box center [316, 268] width 73 height 15
type input "LGGG"
type input "ATHINAI"
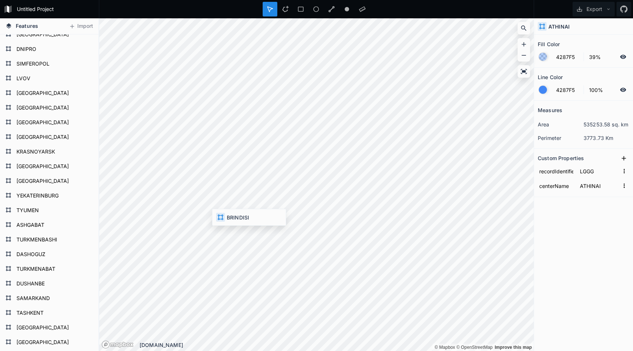
type input "LIBB"
type input "BRINDISI"
click at [72, 52] on form "DNIPRO" at bounding box center [48, 49] width 68 height 11
type input "UKDV"
type input "DNIPRO"
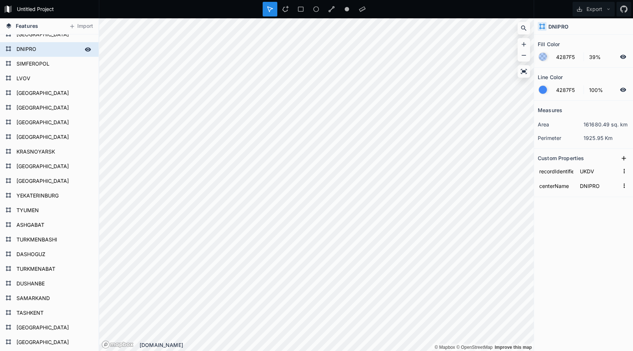
click at [75, 52] on form "DNIPRO" at bounding box center [48, 49] width 68 height 11
click at [206, 284] on icon at bounding box center [206, 285] width 7 height 7
type input "UKFV"
type input "SIMFEROPOL"
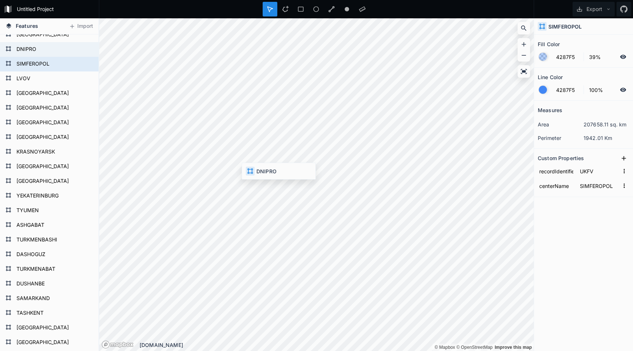
type input "UKDV"
type input "DNIPRO"
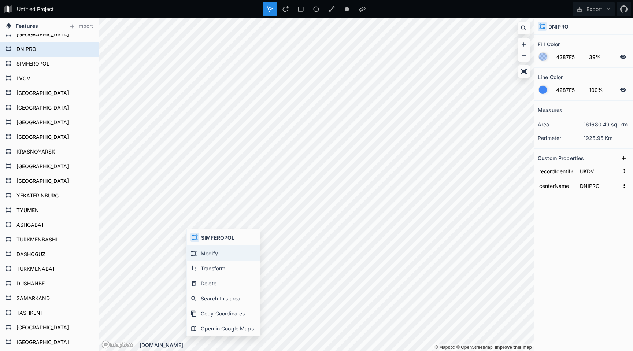
click at [197, 261] on div "Modify" at bounding box center [223, 268] width 73 height 15
type input "UKFV"
type input "SIMFEROPOL"
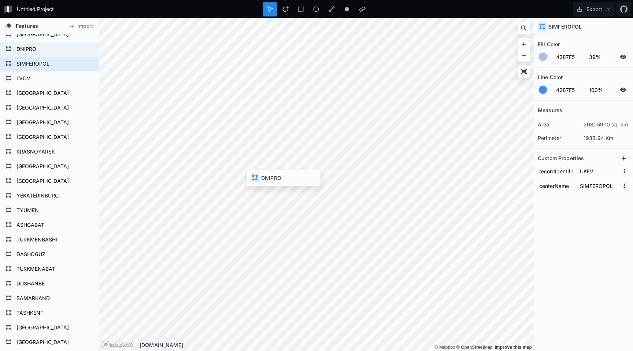
type input "UKDV"
type input "DNIPRO"
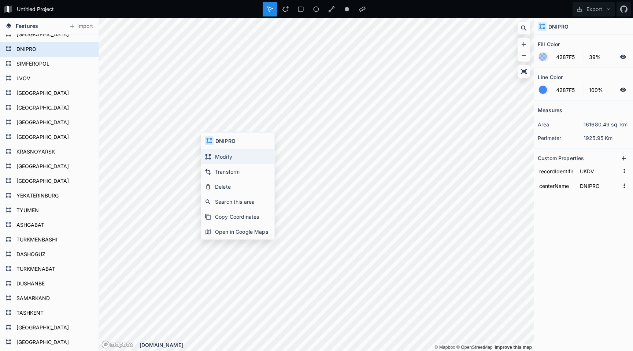
click at [214, 164] on div "Modify" at bounding box center [237, 171] width 73 height 15
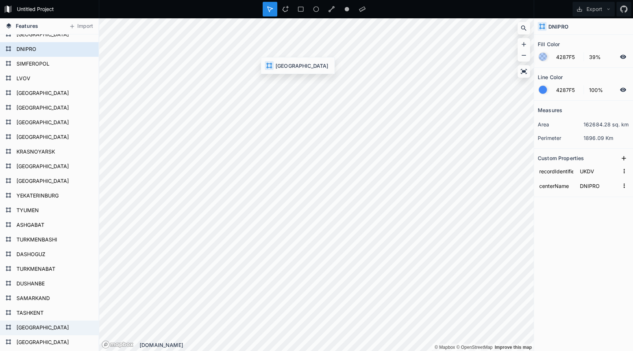
type input "UUWV"
type input "MOSCOW"
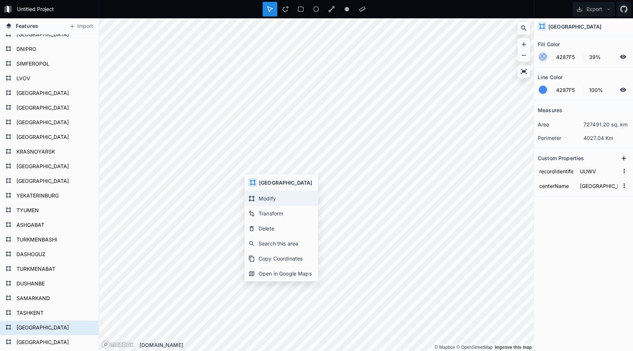
click at [263, 206] on div "Modify" at bounding box center [281, 213] width 73 height 15
type input "LTAA"
type input "ANKARA"
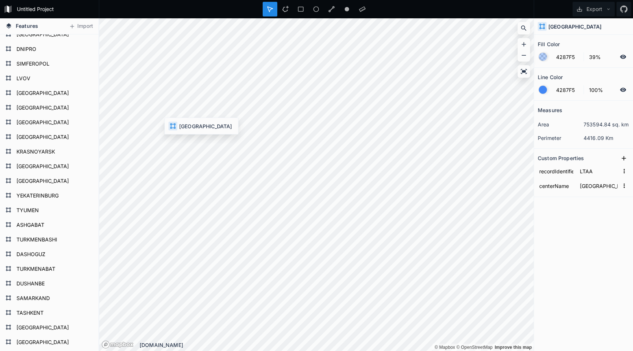
type input "LTBB"
type input "ISTANBUL"
type input "LTAA"
type input "ANKARA"
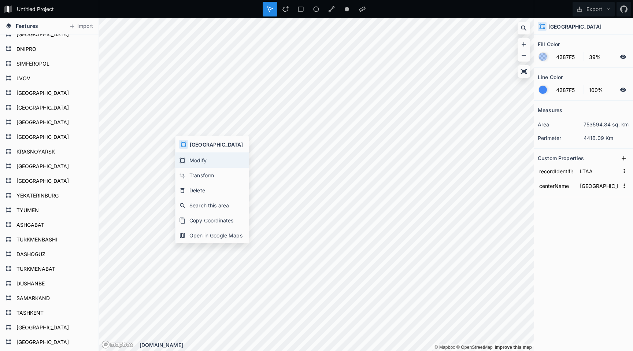
click at [196, 168] on div "Modify" at bounding box center [211, 175] width 73 height 15
type input "LTBB"
type input "ISTANBUL"
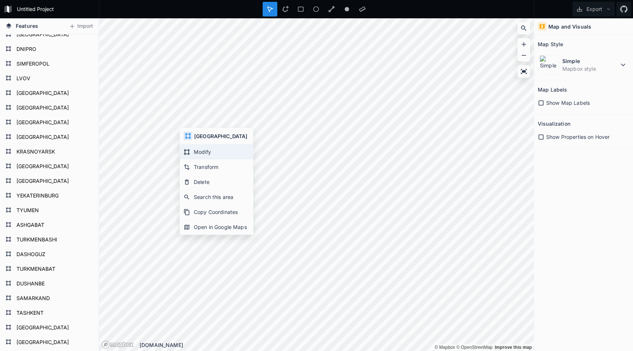
click at [197, 159] on div "Modify" at bounding box center [216, 166] width 73 height 15
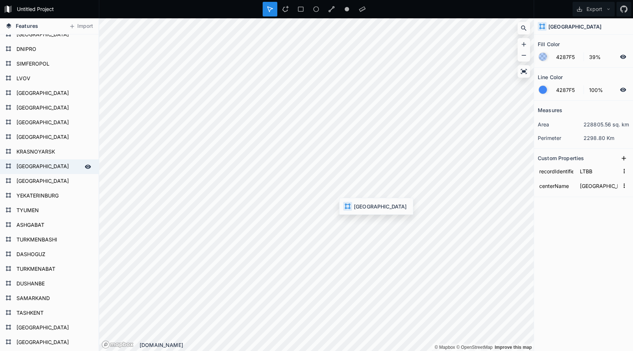
type input "LTAA"
type input "ANKARA"
click at [33, 50] on form "DNIPRO" at bounding box center [48, 49] width 68 height 11
type input "UKDV"
type input "DNIPRO"
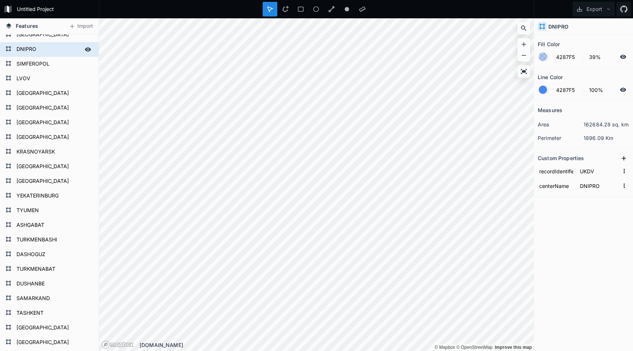
click at [33, 50] on form "DNIPRO" at bounding box center [48, 49] width 68 height 11
click at [88, 48] on icon at bounding box center [88, 49] width 7 height 7
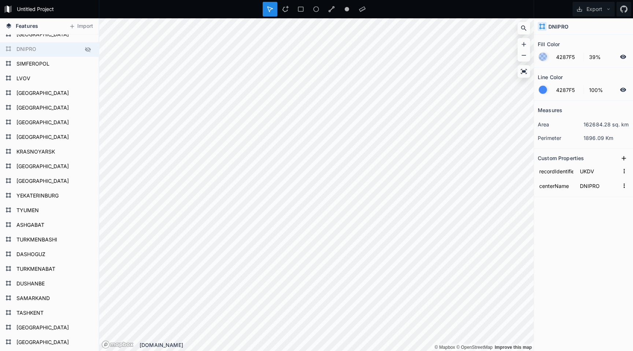
click at [88, 48] on icon at bounding box center [88, 49] width 7 height 7
click at [97, 187] on div "Features Import HONG KONG DHAKA KOLKATA PHNOM PENH COLOMBO MUMBAI SAMARA MOSCOW…" at bounding box center [316, 184] width 633 height 333
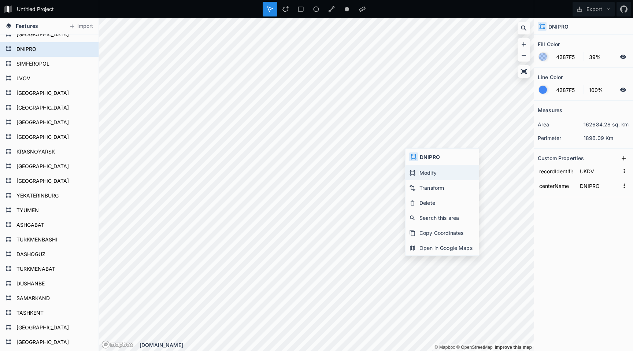
click at [418, 180] on div "Modify" at bounding box center [441, 187] width 73 height 15
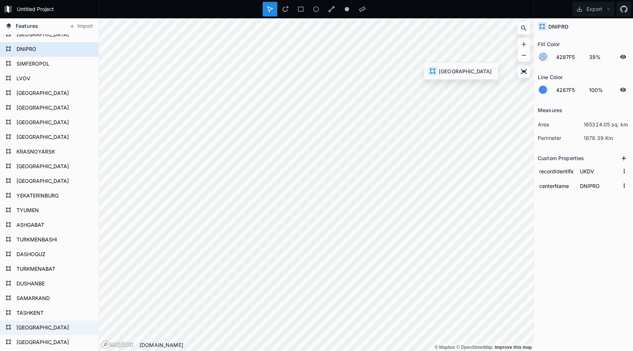
type input "UUWV"
type input "MOSCOW"
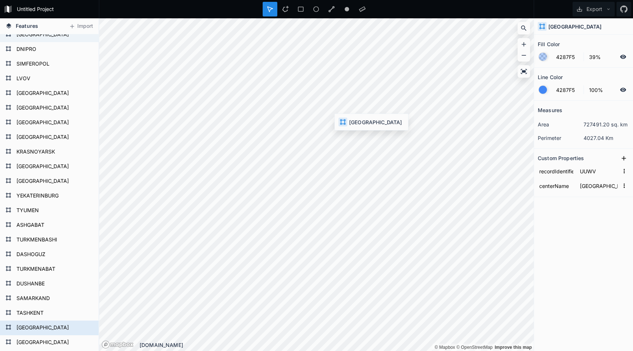
type input "UKBV"
type input "[GEOGRAPHIC_DATA]"
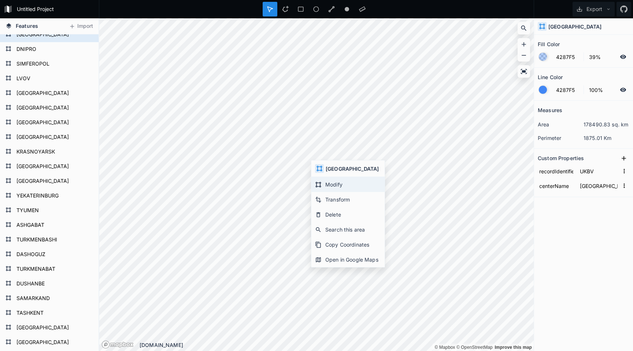
click at [324, 192] on div "Modify" at bounding box center [347, 199] width 73 height 15
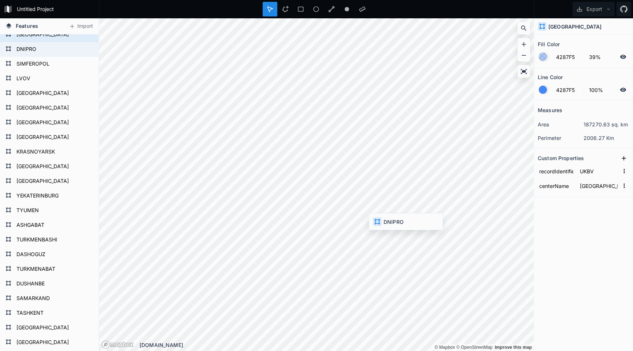
type input "UKDV"
type input "DNIPRO"
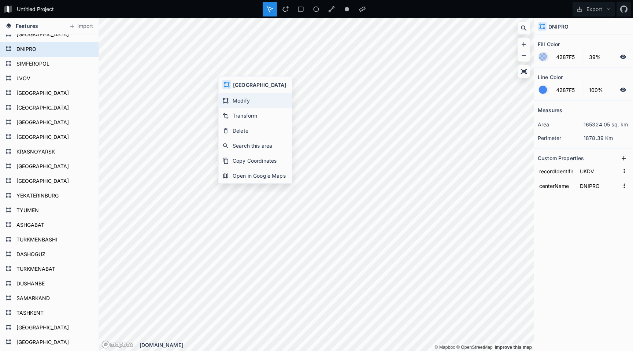
click at [228, 99] on icon at bounding box center [225, 100] width 5 height 5
type input "UMKK"
type input "KALININGRAD"
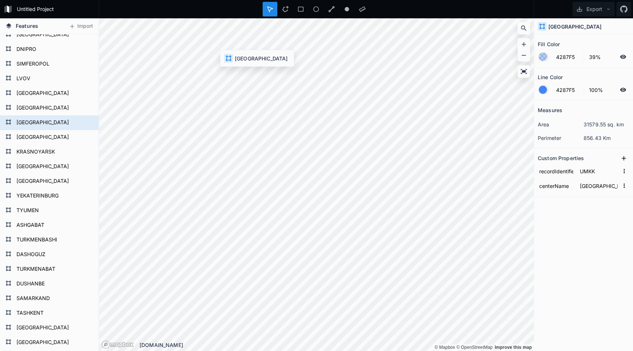
type input "EYVL"
type input "VILNIUS"
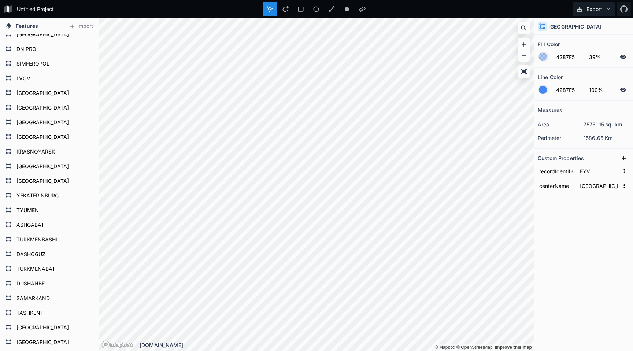
click at [594, 8] on button "Export" at bounding box center [594, 9] width 42 height 15
click at [574, 49] on div "Export as .geojson" at bounding box center [592, 56] width 73 height 15
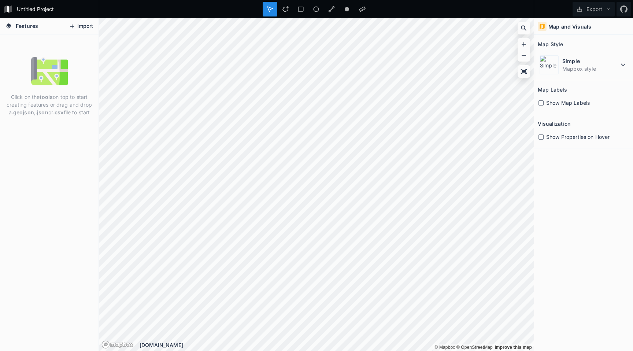
click at [82, 25] on button "Import" at bounding box center [81, 27] width 32 height 12
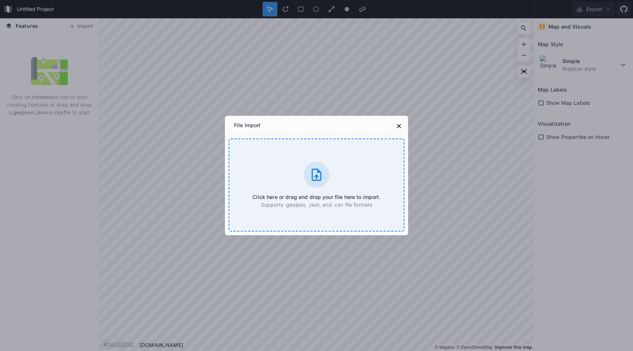
click at [322, 182] on div at bounding box center [317, 175] width 26 height 26
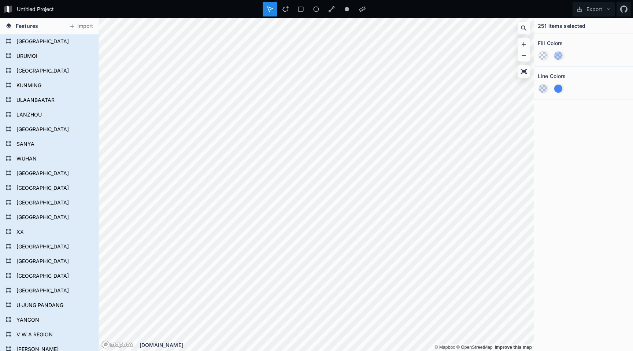
click at [633, 237] on div "Features Import [GEOGRAPHIC_DATA] [GEOGRAPHIC_DATA] [GEOGRAPHIC_DATA] [DEMOGRAP…" at bounding box center [316, 184] width 633 height 333
click at [320, 8] on div "Untitled Project Export Features Import [GEOGRAPHIC_DATA] [GEOGRAPHIC_DATA] [GE…" at bounding box center [316, 175] width 633 height 351
click at [81, 304] on div "Features Import VIENTIANE KATHMANDU CHENNAI MALE BANGKOK HO CHI MINH V W A REGI…" at bounding box center [316, 184] width 633 height 333
